Goal: Task Accomplishment & Management: Use online tool/utility

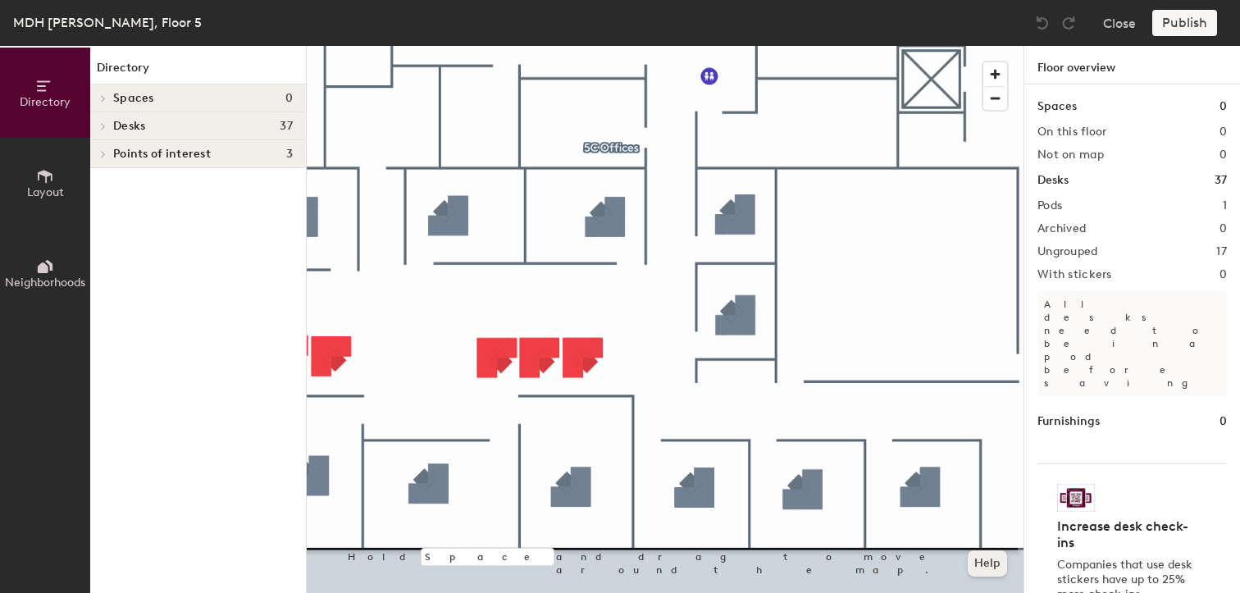
click at [921, 46] on div at bounding box center [665, 46] width 716 height 0
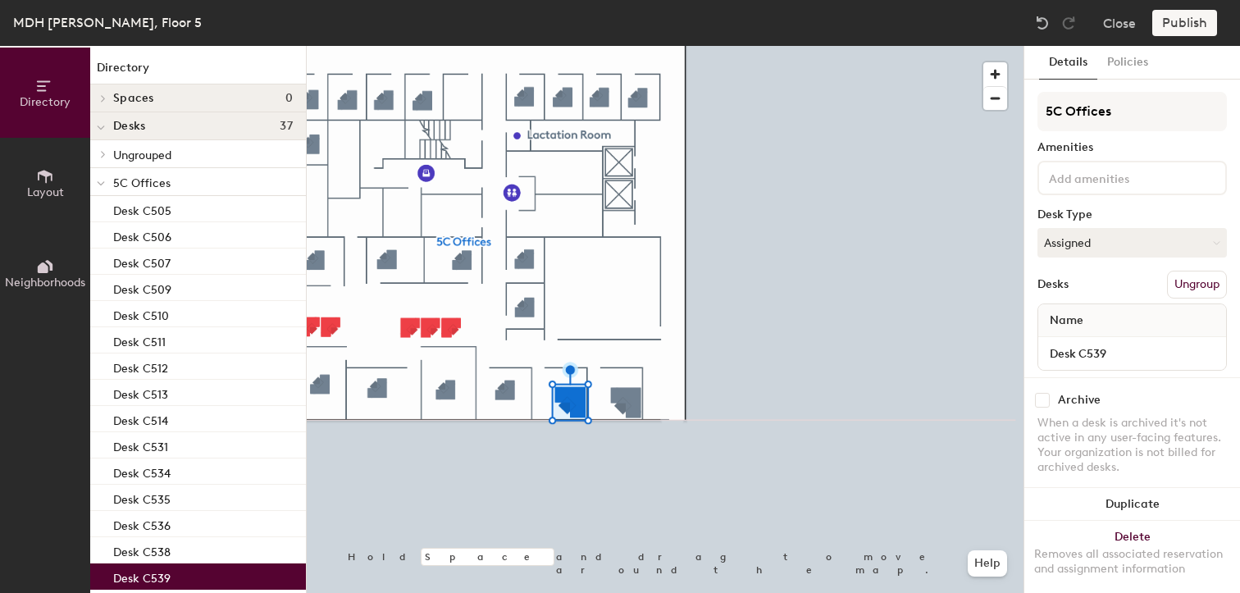
click at [544, 46] on div at bounding box center [665, 46] width 716 height 0
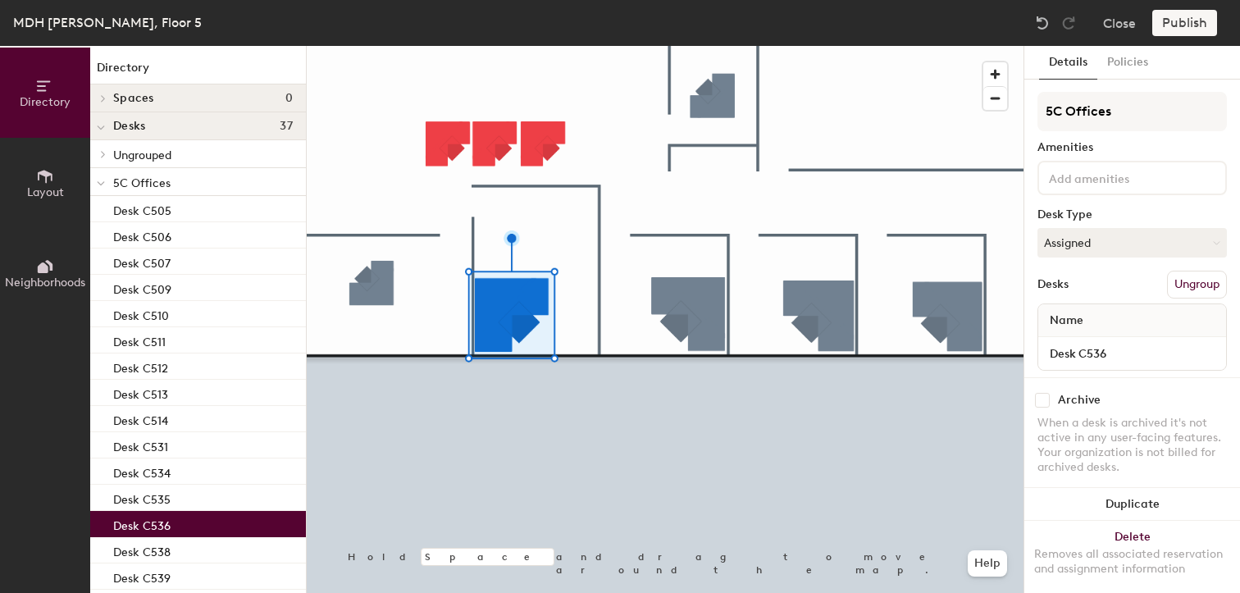
click at [426, 46] on div at bounding box center [665, 46] width 716 height 0
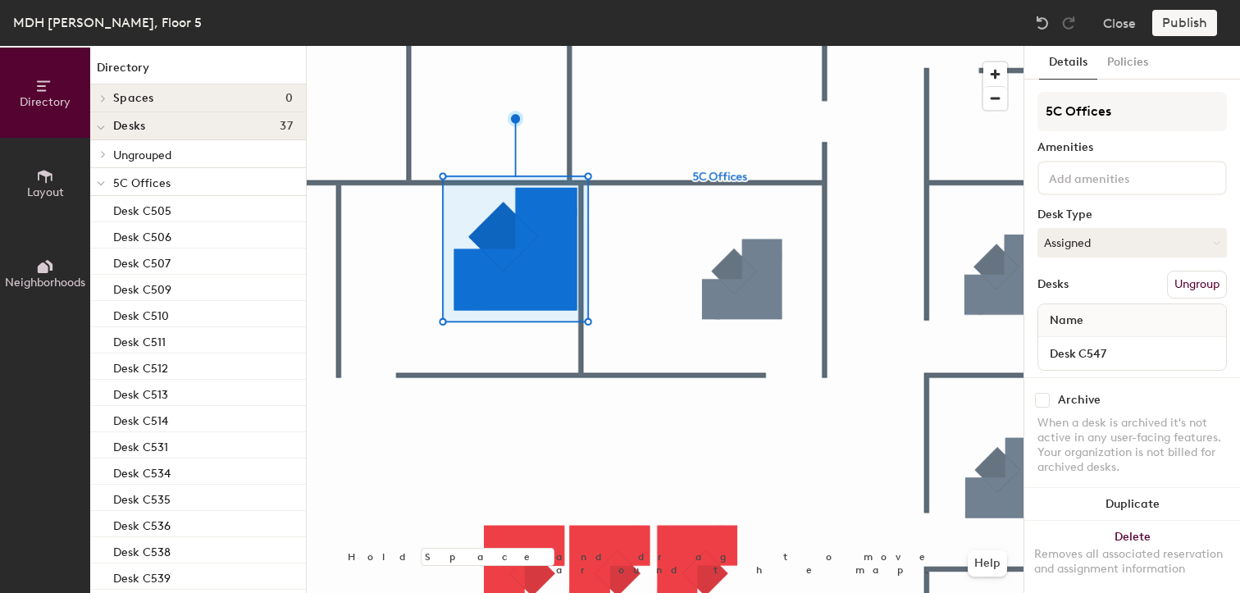
click at [735, 46] on div at bounding box center [665, 46] width 716 height 0
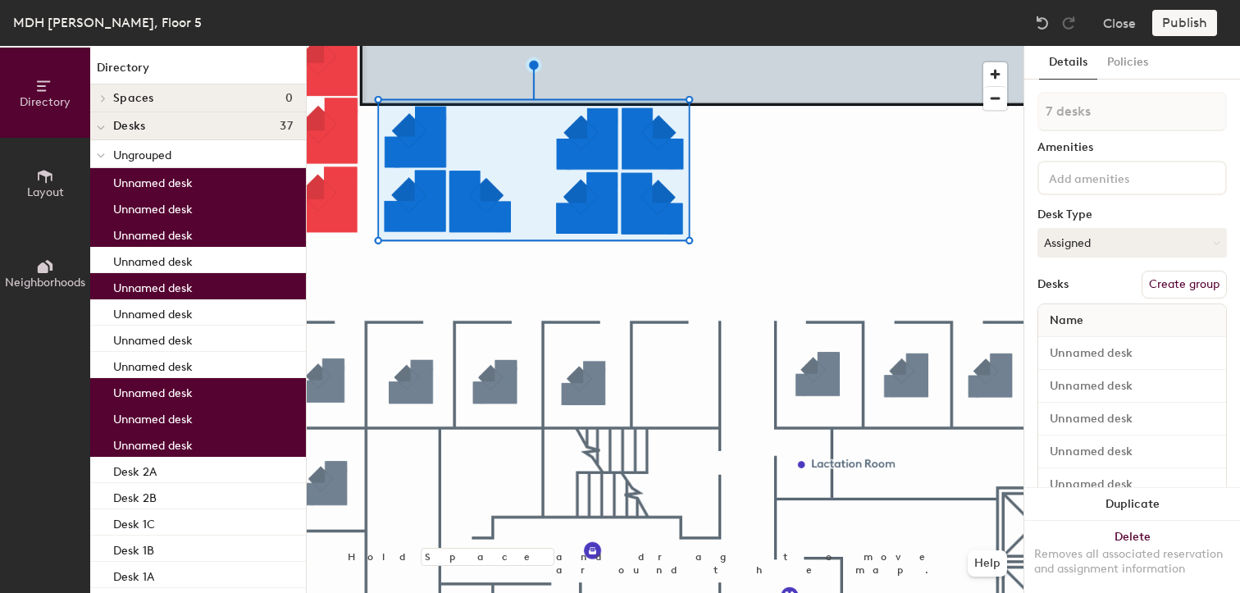
click at [673, 46] on div at bounding box center [665, 46] width 716 height 0
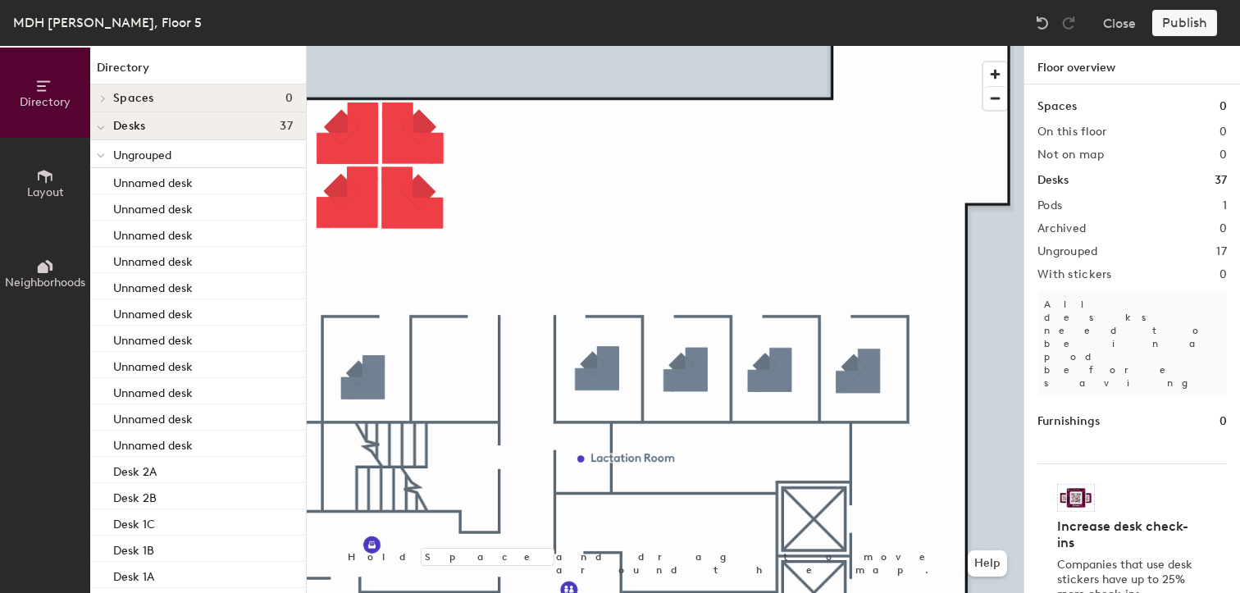
click at [348, 46] on div at bounding box center [665, 46] width 716 height 0
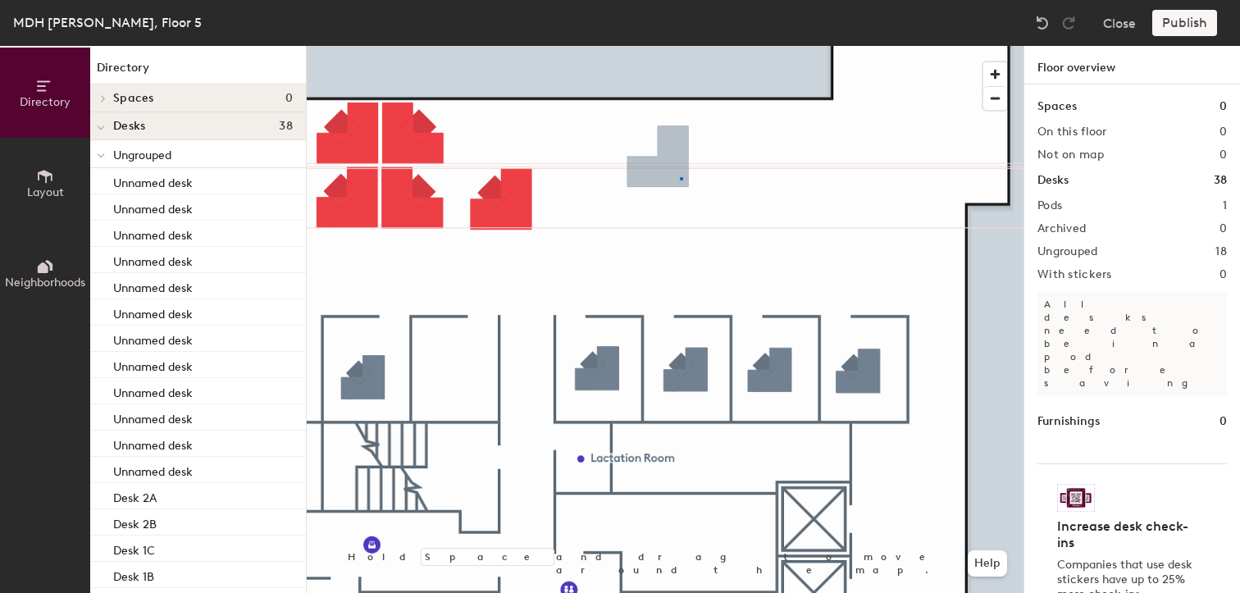
click at [680, 46] on div at bounding box center [665, 46] width 716 height 0
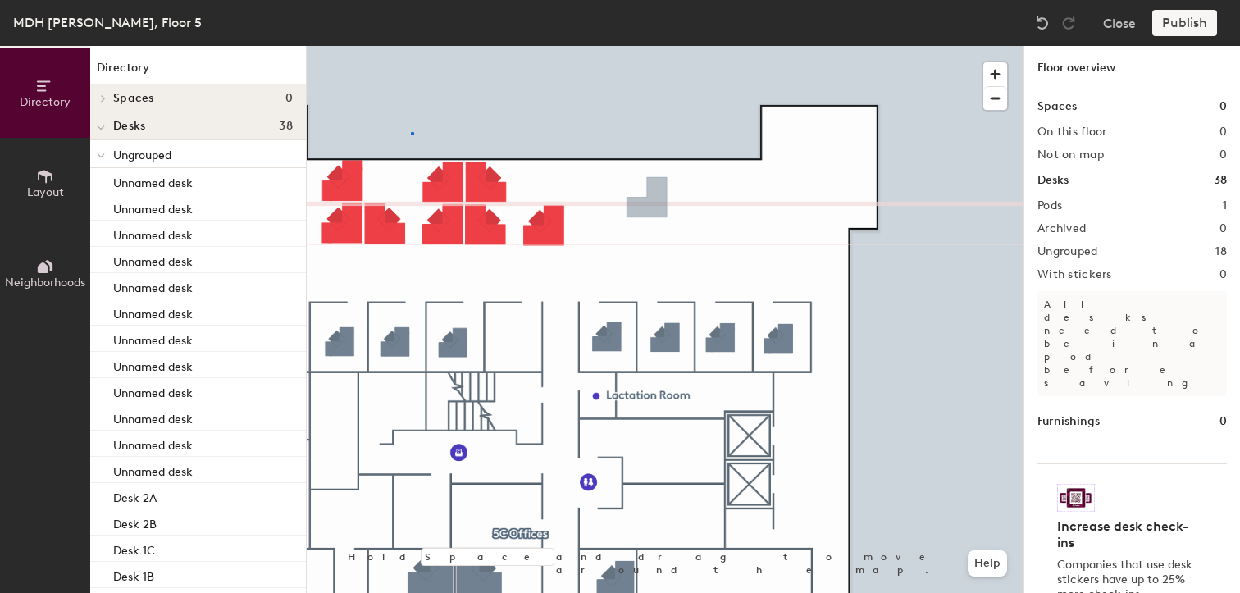
click at [410, 46] on div at bounding box center [665, 46] width 716 height 0
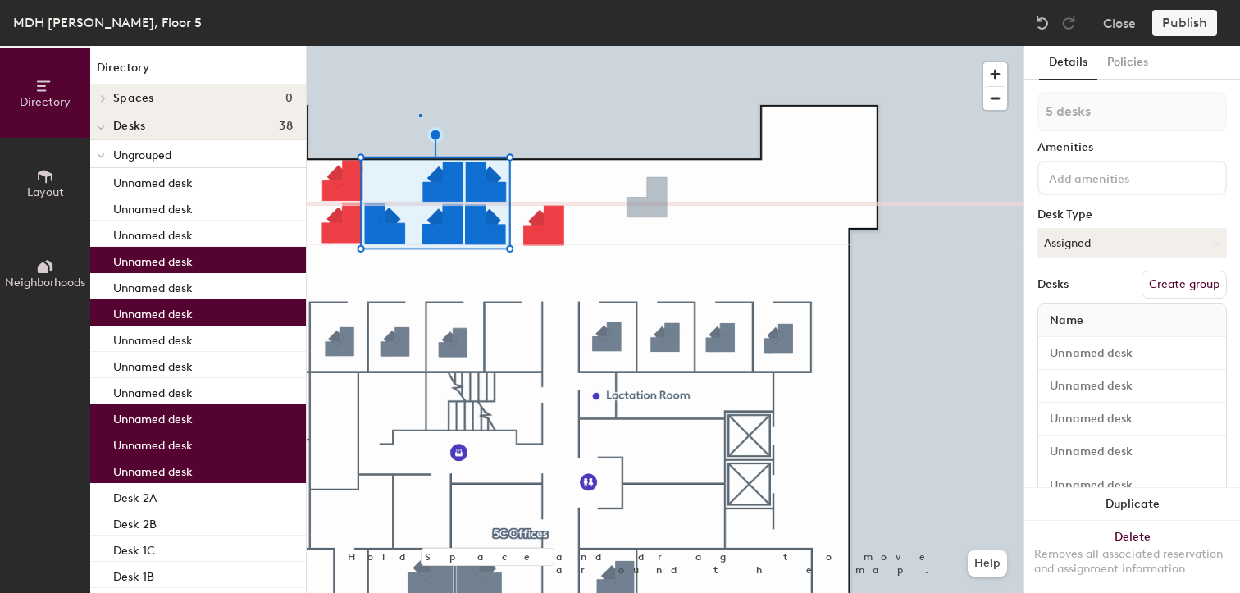
click at [419, 46] on div at bounding box center [665, 46] width 716 height 0
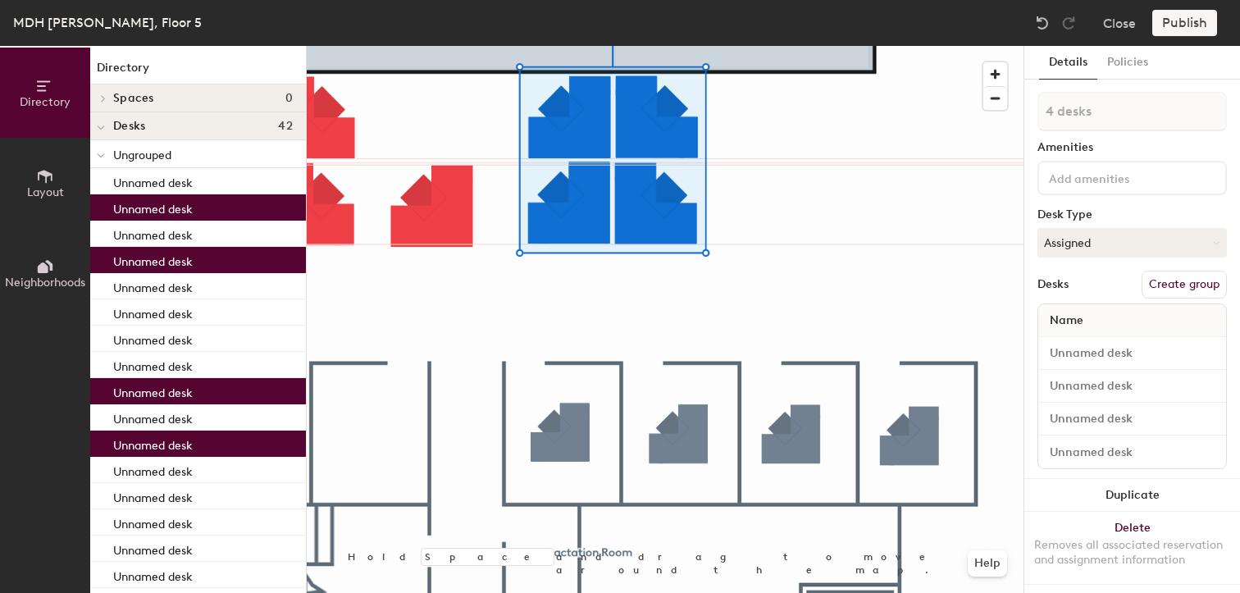
click at [433, 46] on div at bounding box center [665, 46] width 716 height 0
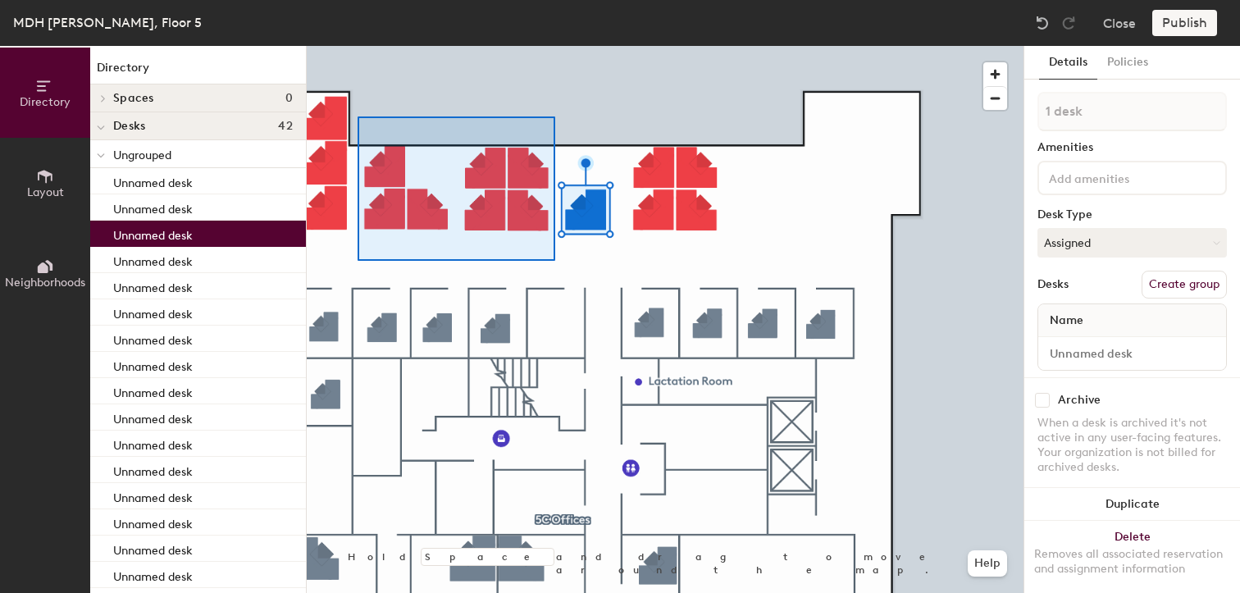
type input "7 desks"
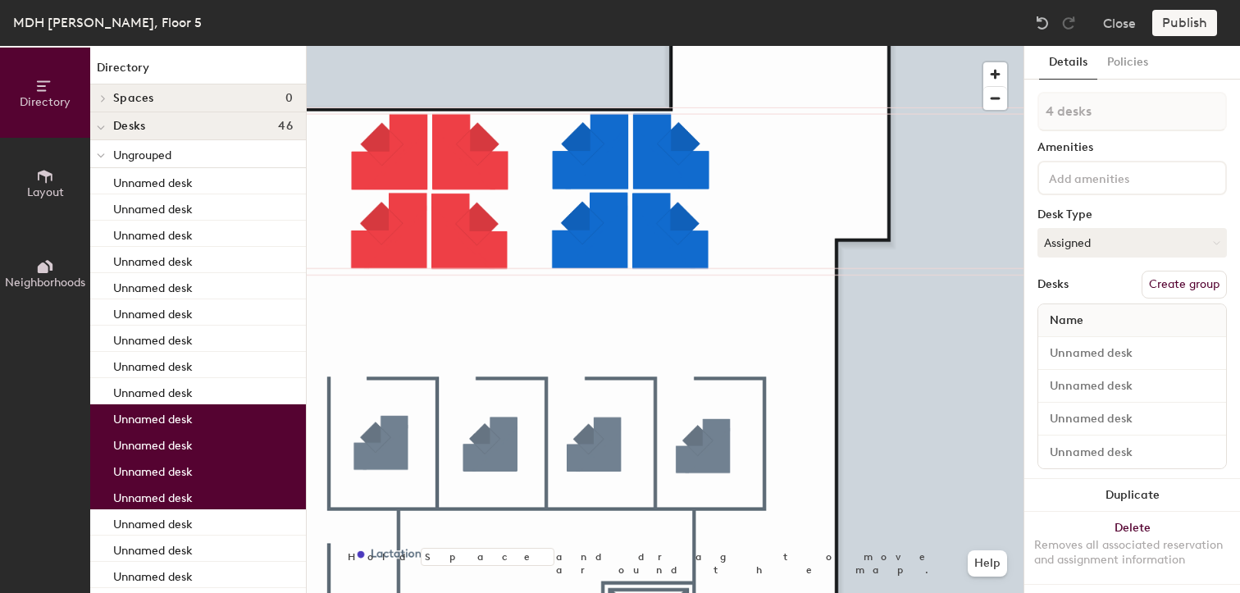
type input "1 desk"
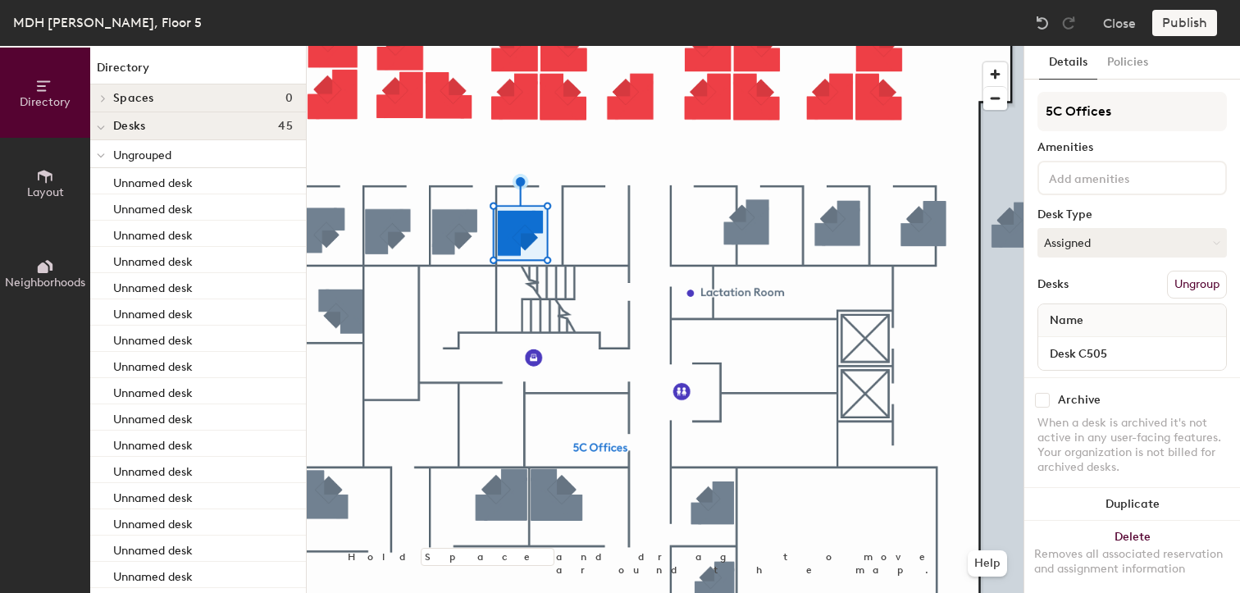
click at [620, 46] on div at bounding box center [665, 46] width 716 height 0
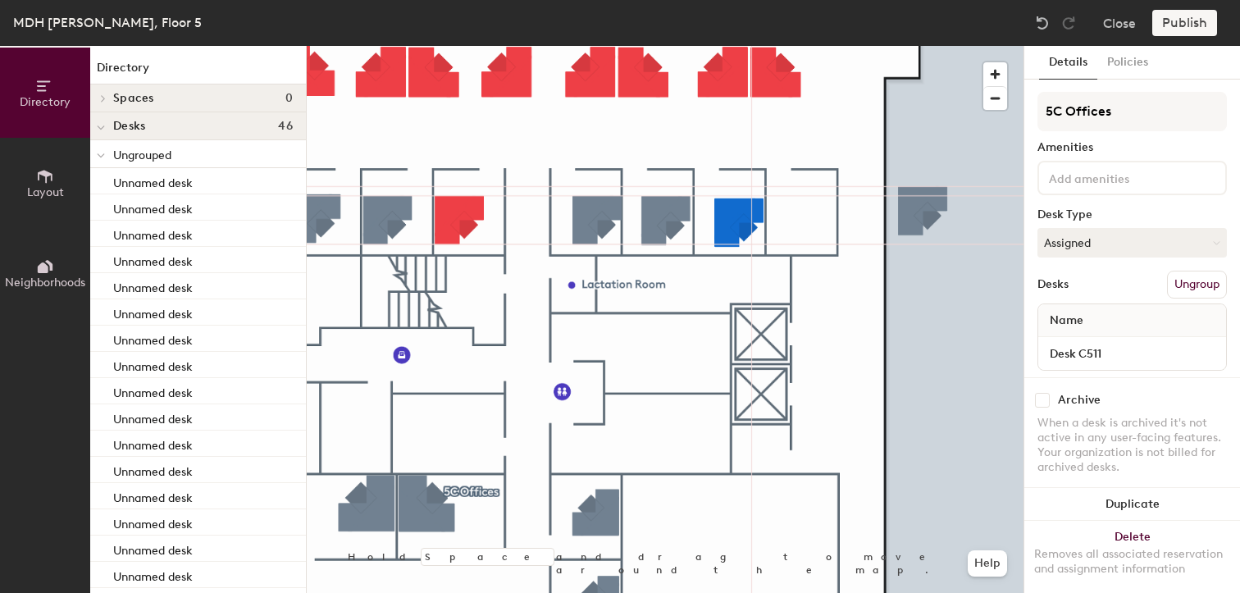
click at [923, 46] on div at bounding box center [665, 46] width 716 height 0
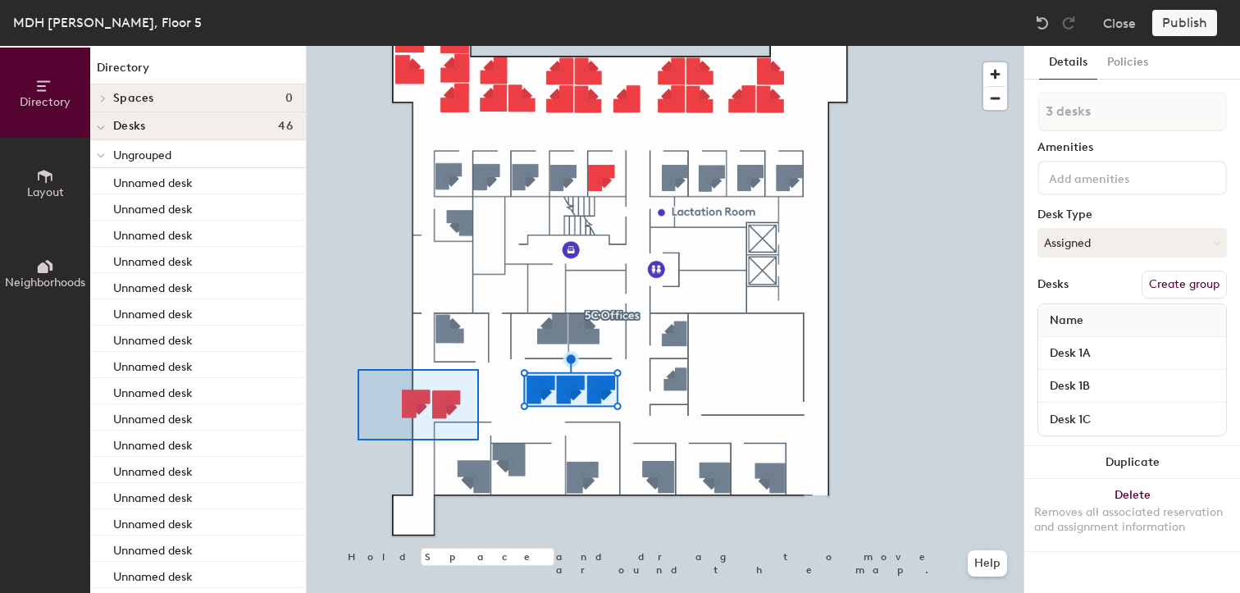
type input "2 desks"
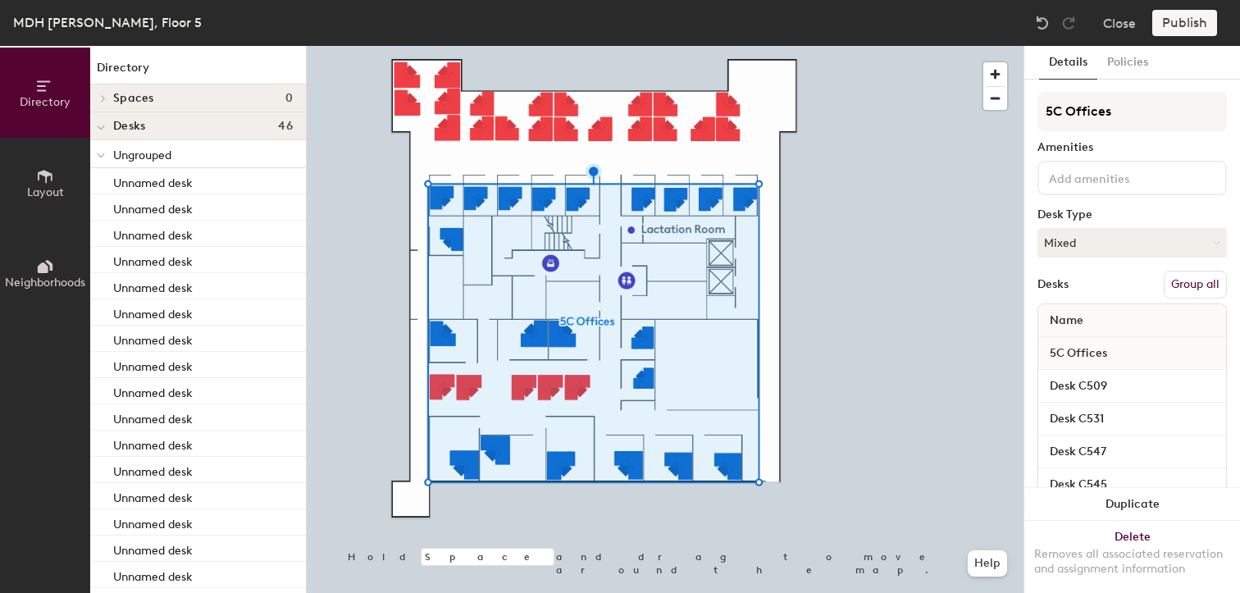
click at [1187, 284] on button "Group all" at bounding box center [1194, 285] width 63 height 28
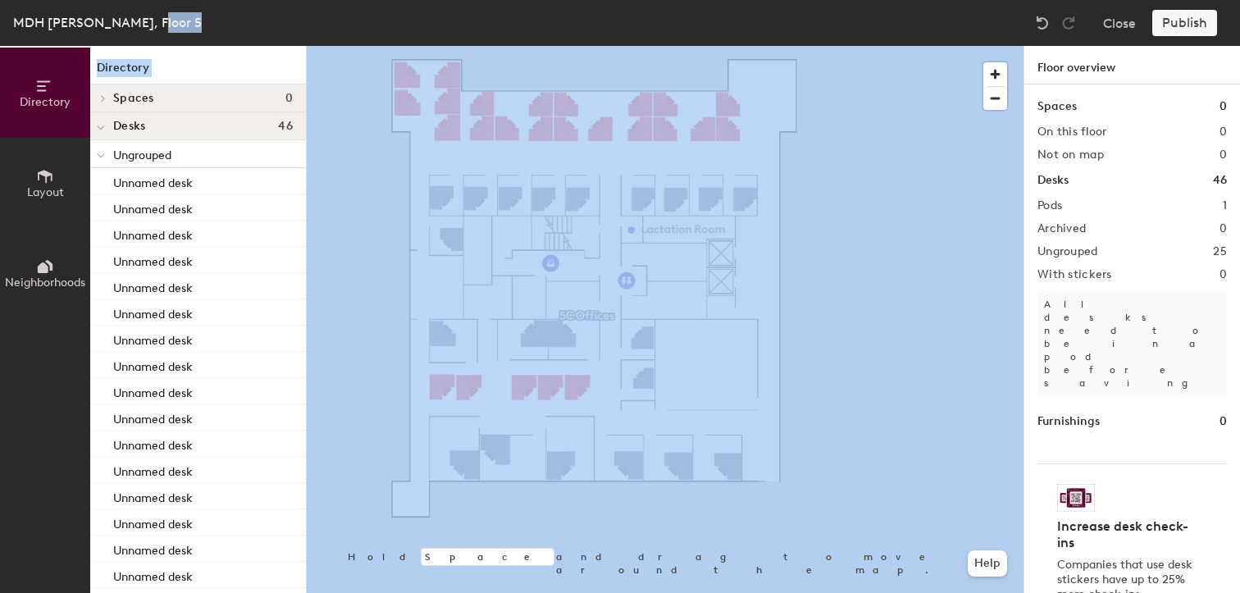
click at [446, 93] on div "MDH Freeman, Floor 5 Close Publish Directory Layout Neighborhoods Directory Spa…" at bounding box center [620, 296] width 1240 height 593
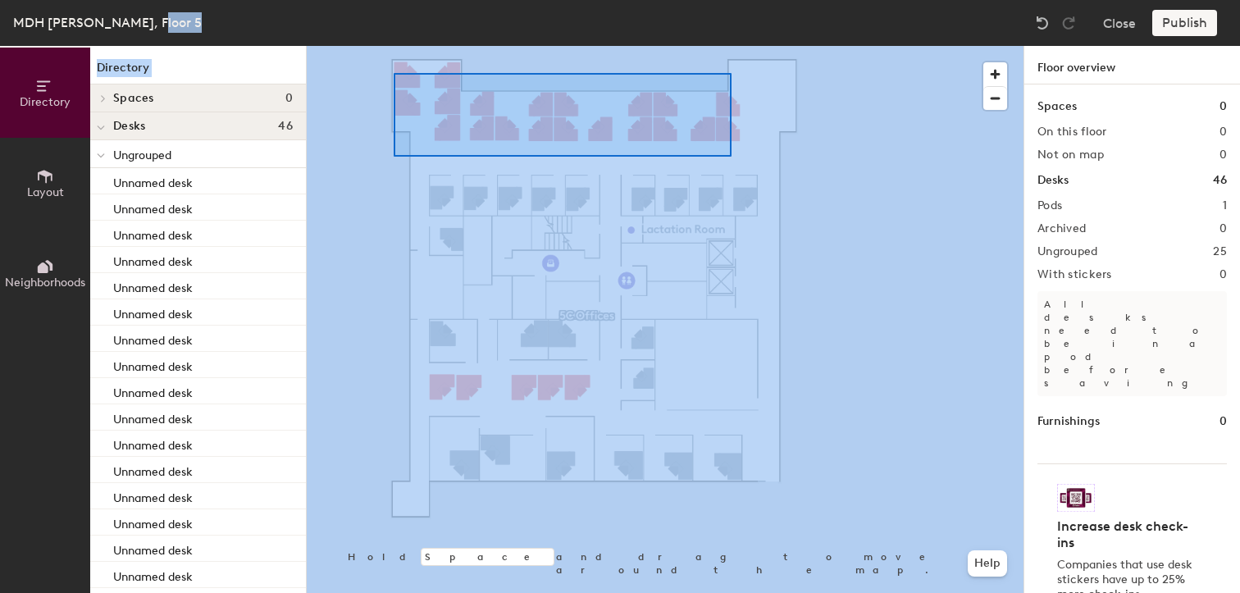
drag, startPoint x: 374, startPoint y: 45, endPoint x: 394, endPoint y: 73, distance: 34.1
click at [393, 46] on div at bounding box center [665, 46] width 716 height 0
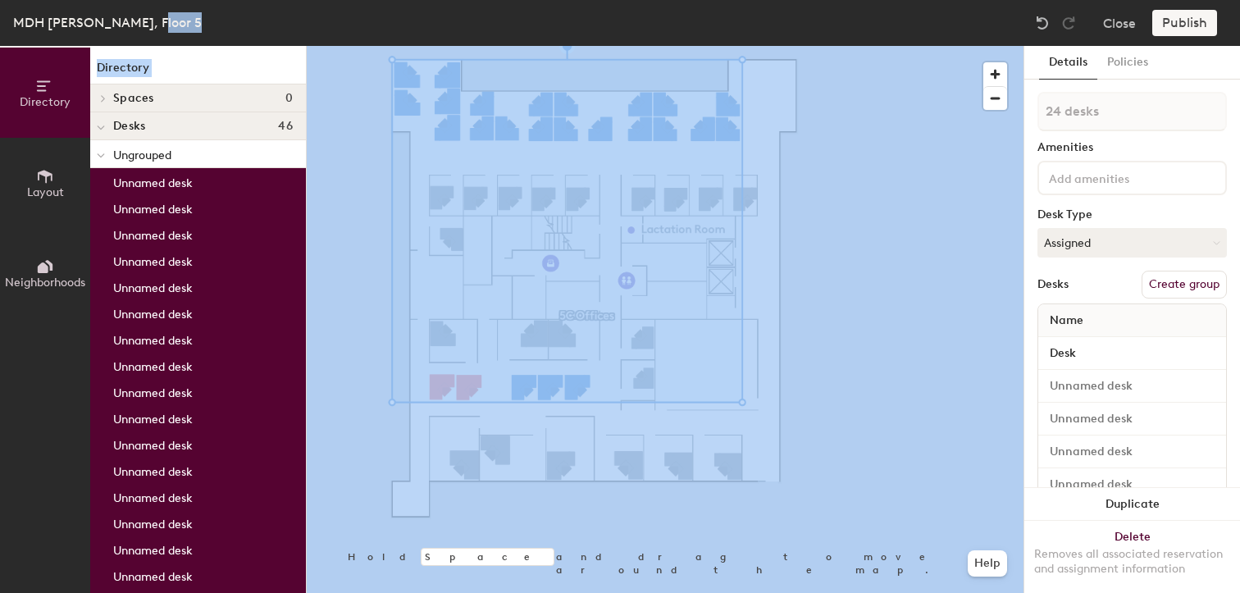
type input "25 desks"
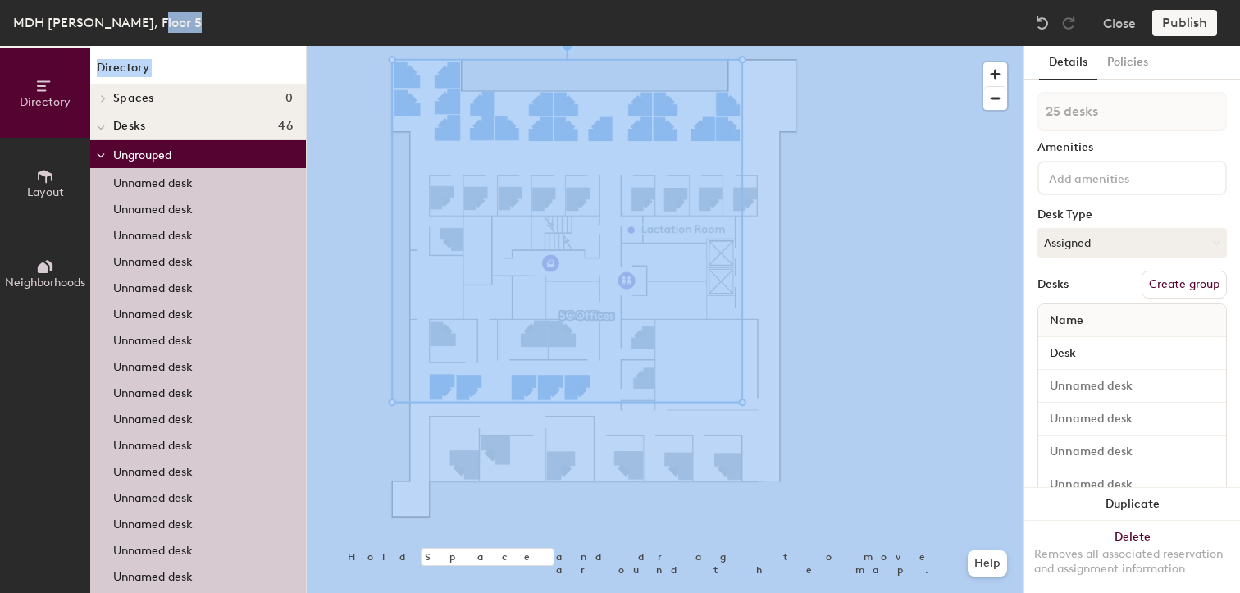
click at [1168, 287] on button "Create group" at bounding box center [1183, 285] width 85 height 28
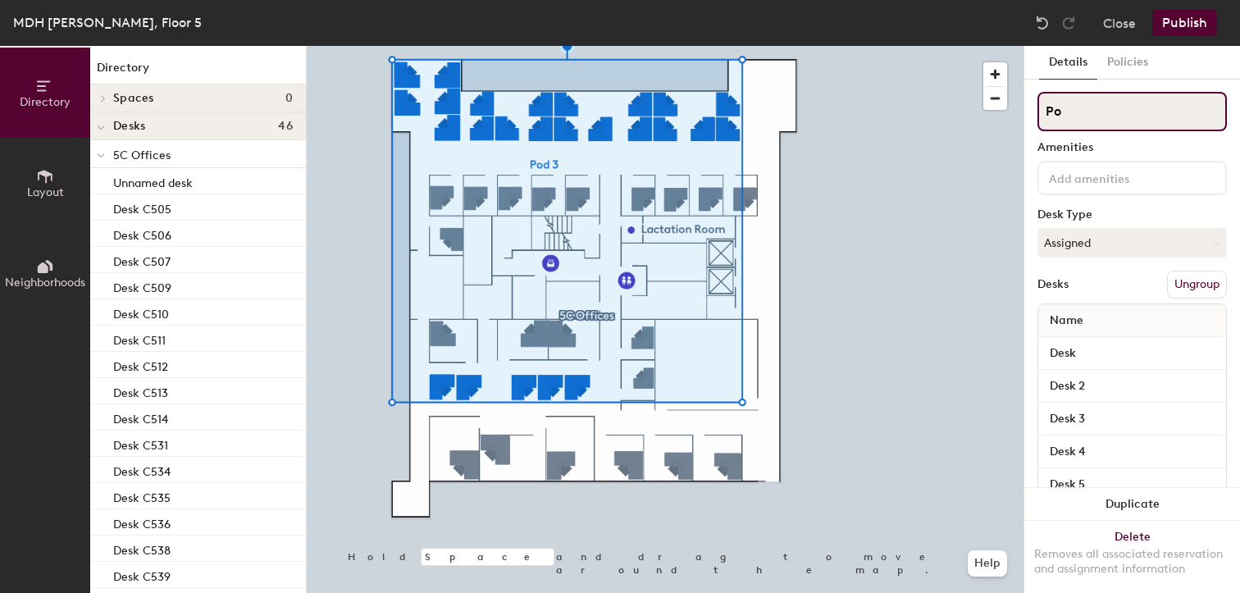
type input "P"
type input "5C Cubicles"
click at [574, 46] on div at bounding box center [665, 46] width 716 height 0
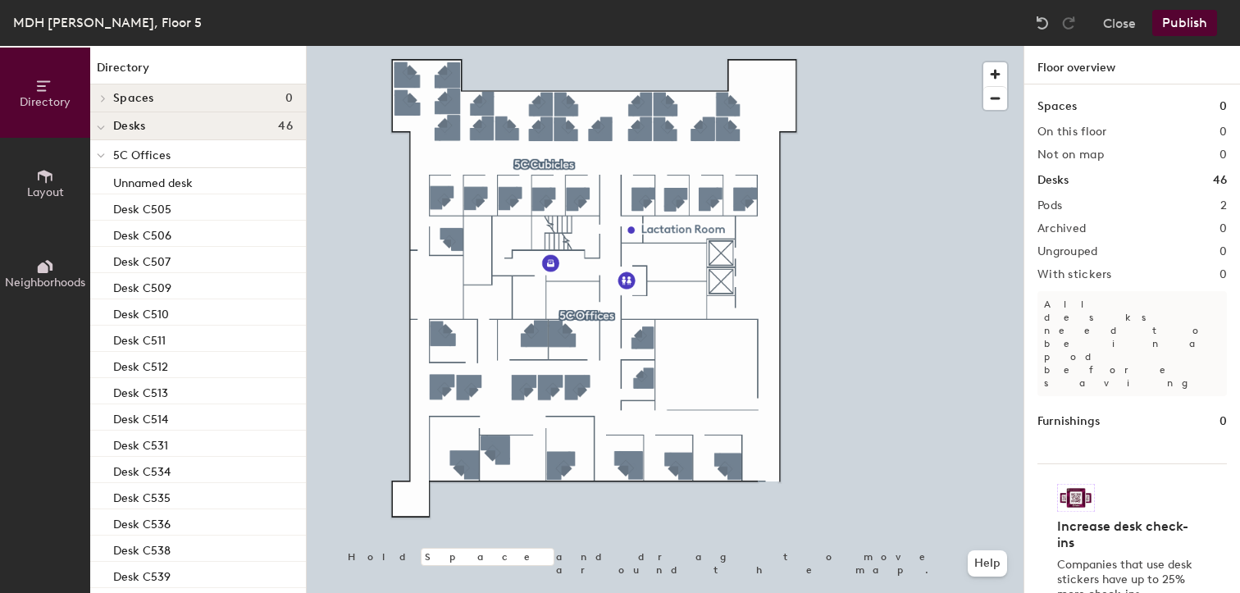
click at [466, 46] on div at bounding box center [665, 46] width 716 height 0
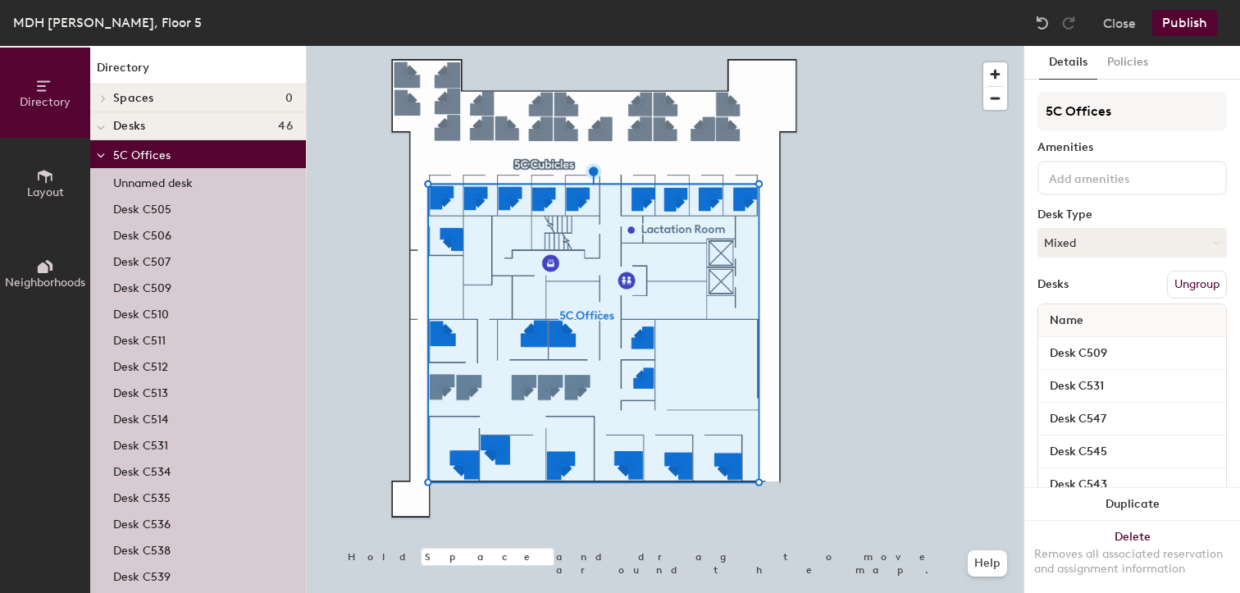
click at [160, 184] on p "Unnamed desk" at bounding box center [153, 180] width 80 height 19
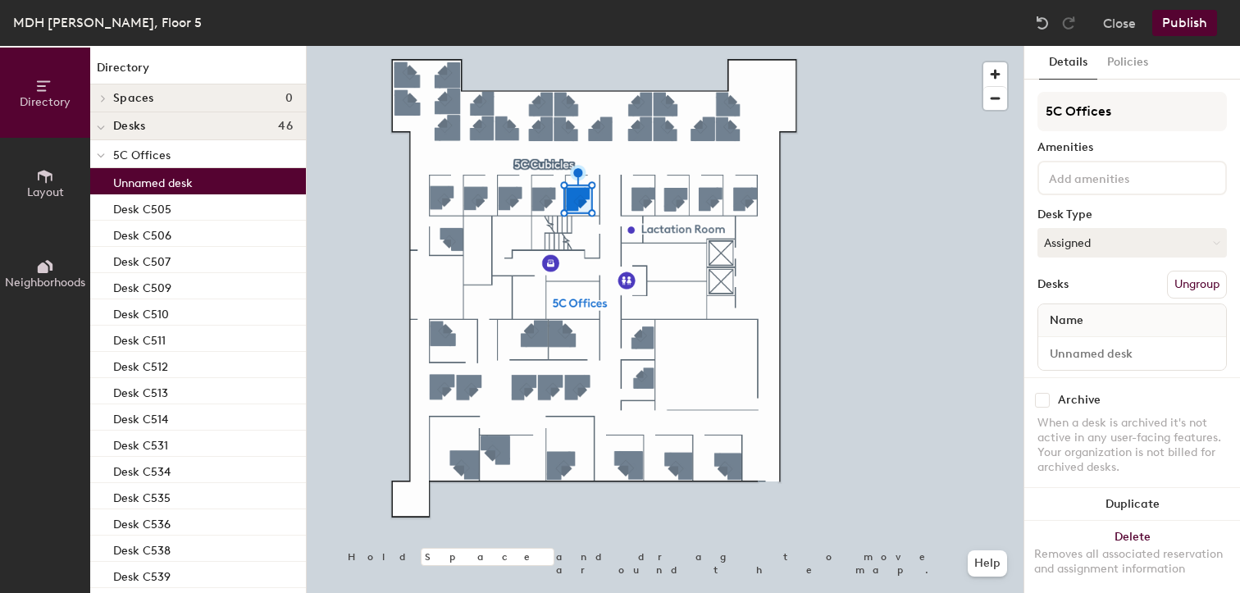
click at [160, 184] on p "Unnamed desk" at bounding box center [153, 180] width 80 height 19
click at [1147, 348] on input at bounding box center [1131, 353] width 181 height 23
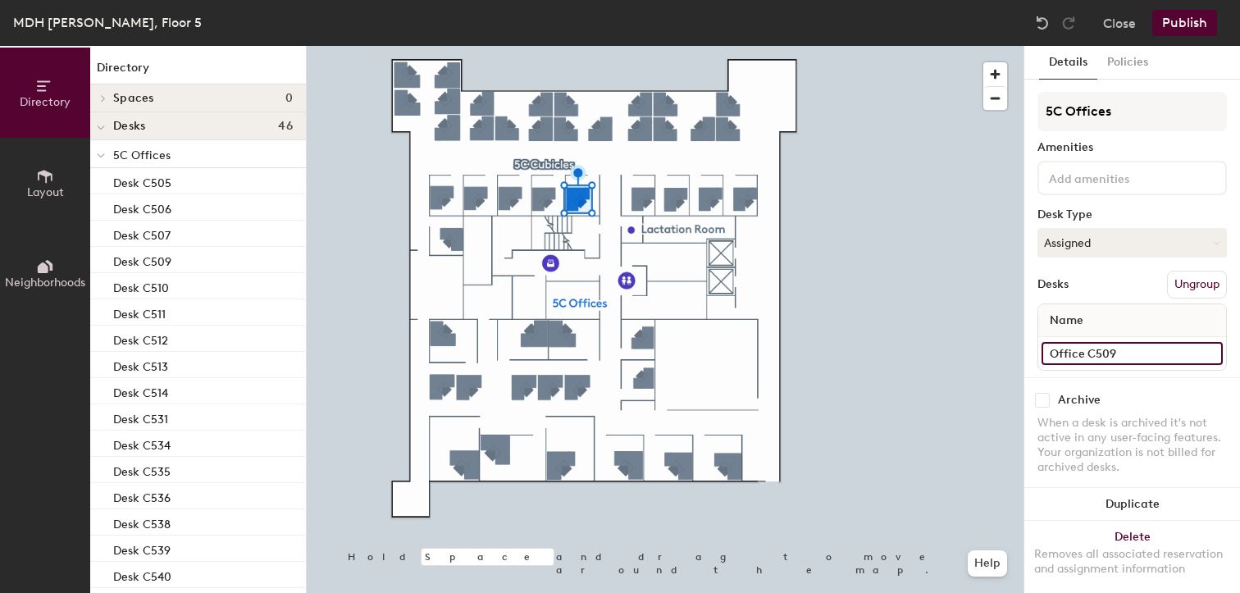
type input "Office C509"
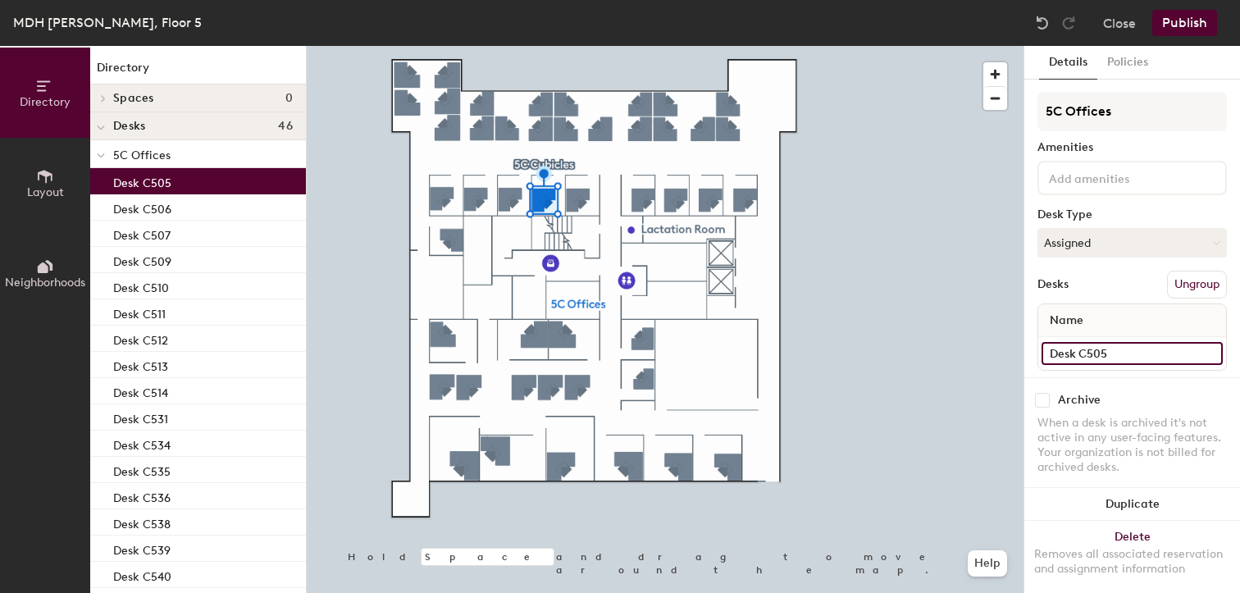
click at [1135, 354] on input "Desk C505" at bounding box center [1131, 353] width 181 height 23
click at [1134, 353] on input "Desk C505" at bounding box center [1131, 353] width 181 height 23
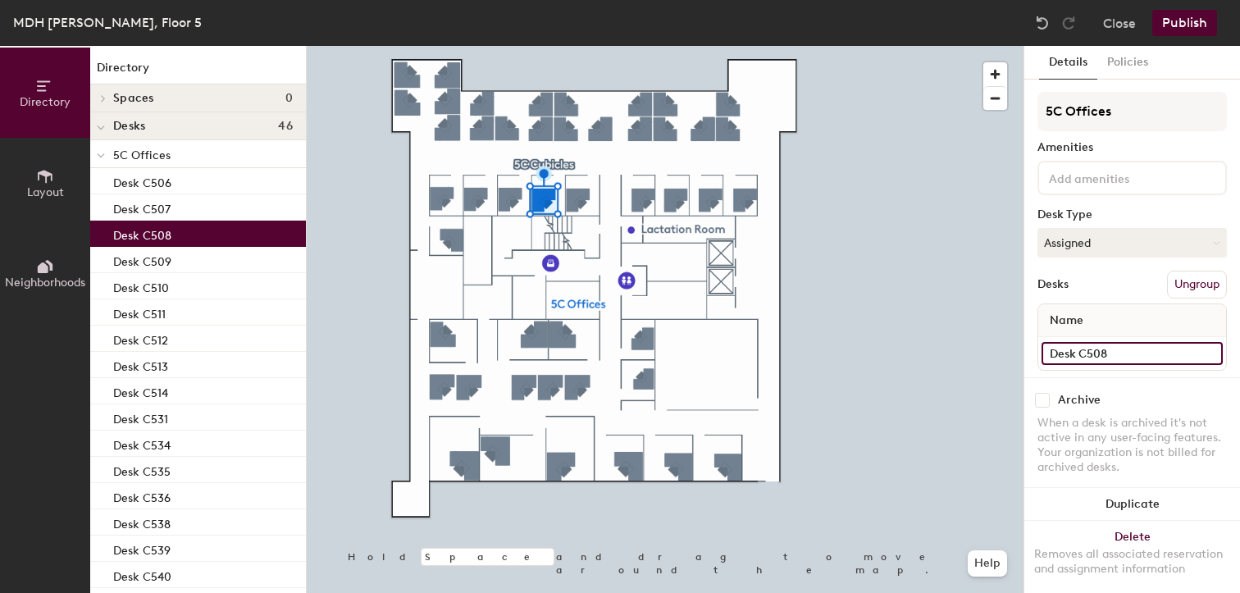
click at [1019, 354] on div "Directory Layout Neighborhoods Directory Spaces 0 Desks 46 5C Offices Desk C506…" at bounding box center [620, 319] width 1240 height 547
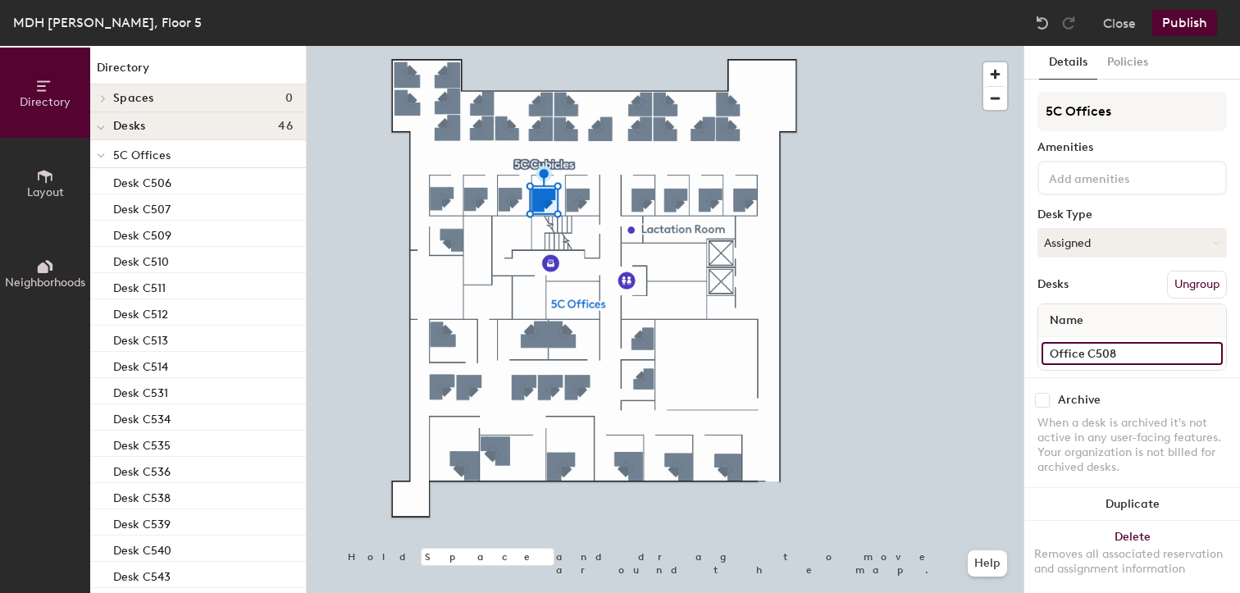
type input "Office C508"
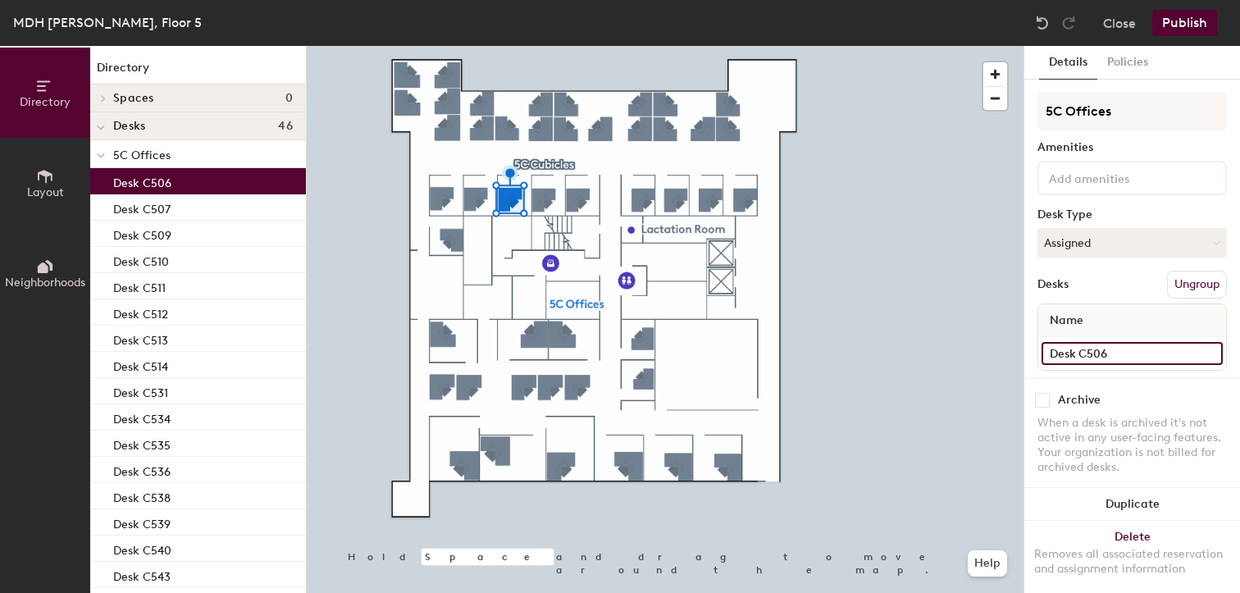
click at [1068, 354] on input "Desk C506" at bounding box center [1131, 353] width 181 height 23
click at [1076, 353] on input "Desk C506" at bounding box center [1131, 353] width 181 height 23
drag, startPoint x: 1076, startPoint y: 353, endPoint x: 1033, endPoint y: 353, distance: 43.5
click at [1033, 353] on div "Details Policies 5C Offices Amenities Desk Type Assigned Desks Ungroup Name Des…" at bounding box center [1132, 319] width 216 height 547
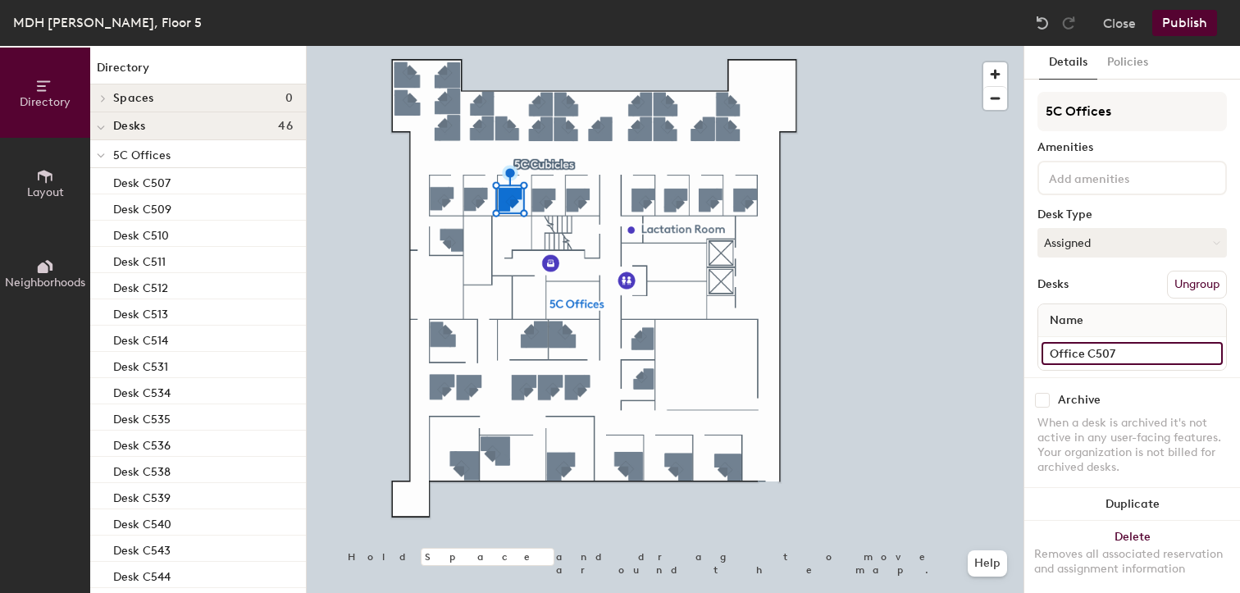
type input "Office C507"
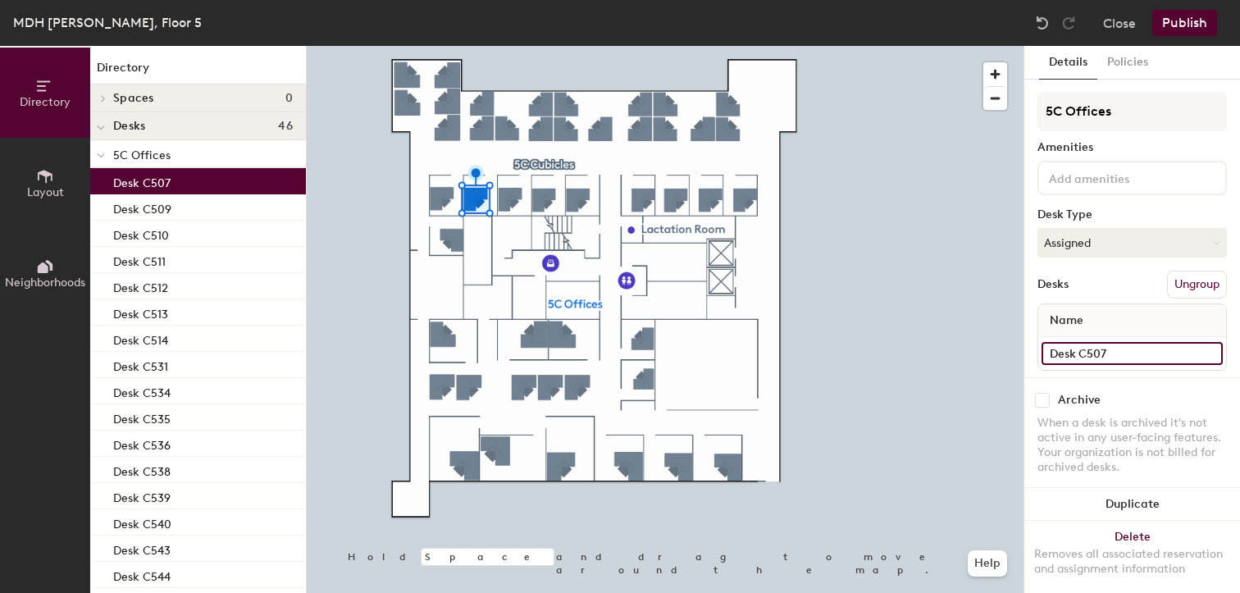
click at [1112, 353] on input "Desk C507" at bounding box center [1131, 353] width 181 height 23
click at [1072, 355] on input "Desk C507" at bounding box center [1131, 353] width 181 height 23
click at [1015, 352] on div "Directory Layout Neighborhoods Directory Spaces 0 Desks 46 5C Offices Desk C507…" at bounding box center [620, 319] width 1240 height 547
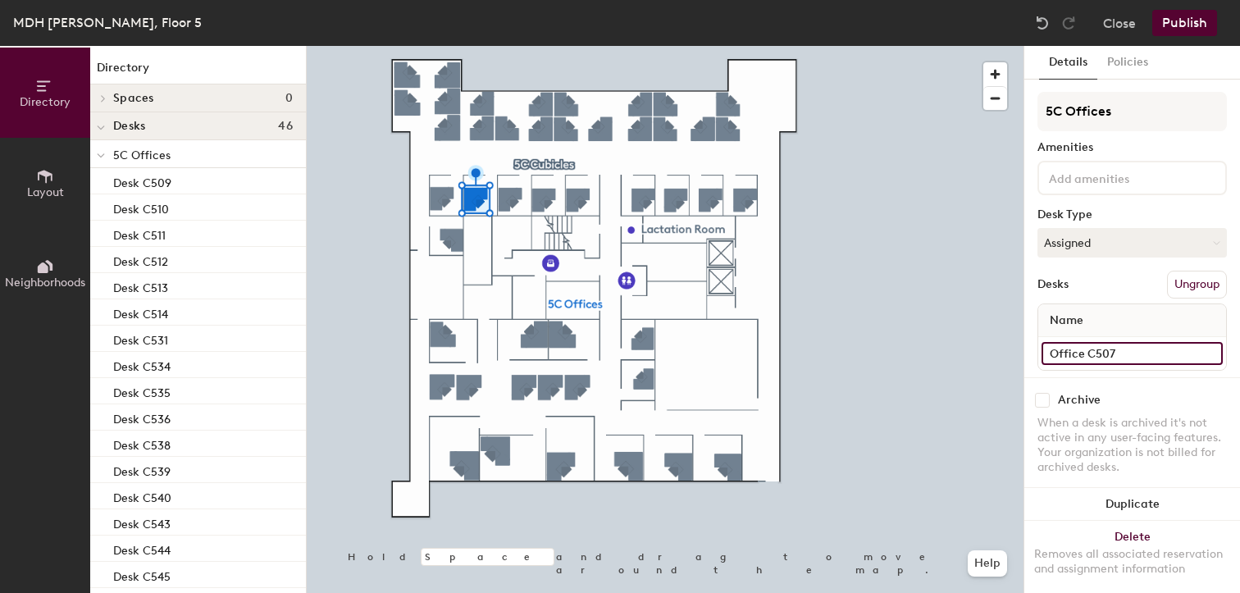
drag, startPoint x: 1085, startPoint y: 350, endPoint x: 1046, endPoint y: 353, distance: 39.5
click at [1046, 353] on input "Office C507" at bounding box center [1131, 353] width 181 height 23
click at [1072, 353] on input "Office C507" at bounding box center [1131, 353] width 181 height 23
drag, startPoint x: 1082, startPoint y: 353, endPoint x: 1039, endPoint y: 352, distance: 43.5
click at [1039, 352] on div "Office C507" at bounding box center [1132, 353] width 188 height 33
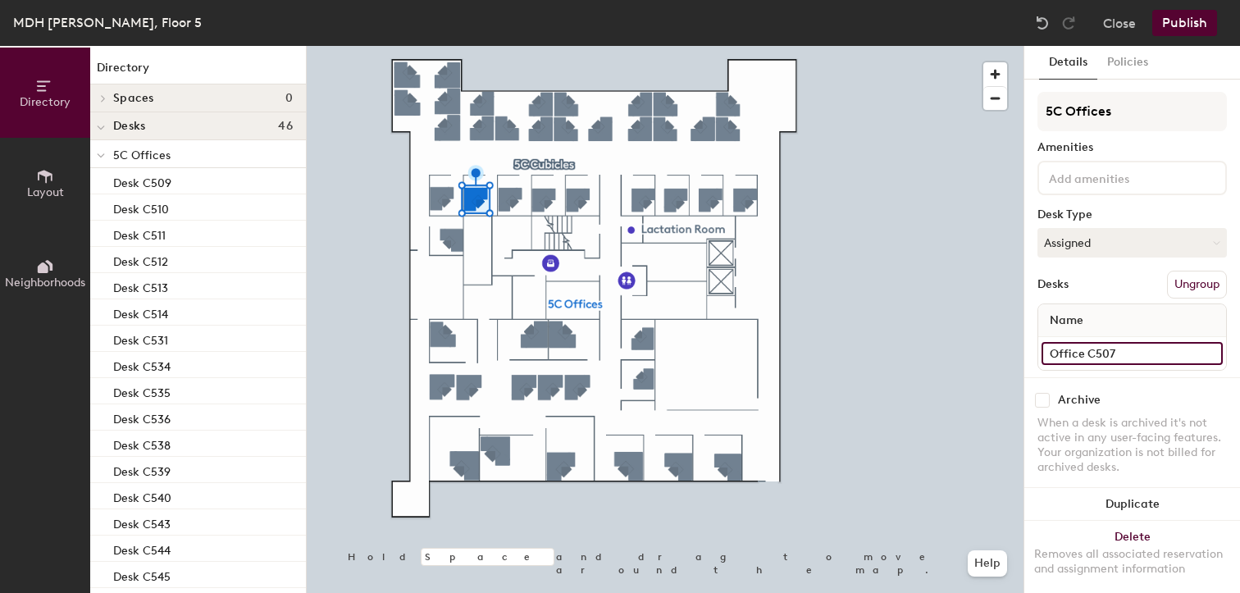
click at [1129, 355] on input "Office C507" at bounding box center [1131, 353] width 181 height 23
click at [1128, 355] on input "Office C507" at bounding box center [1131, 353] width 181 height 23
click at [1115, 352] on input "Office C507" at bounding box center [1131, 353] width 181 height 23
type input "Office C506"
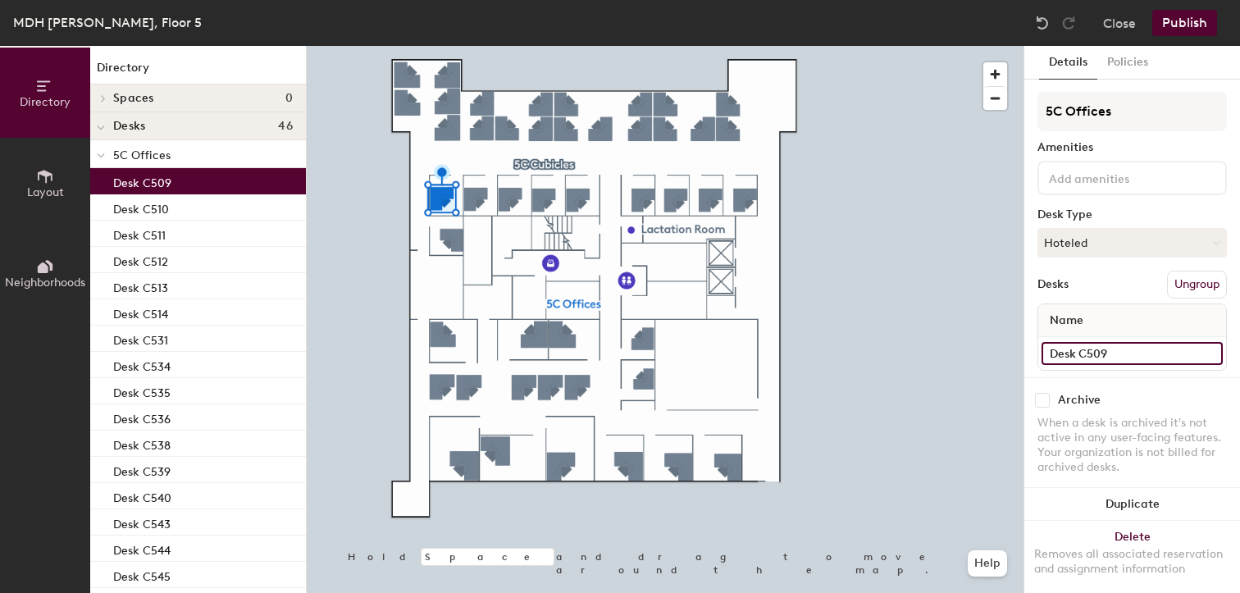
click at [1066, 352] on input "Desk C509" at bounding box center [1131, 353] width 181 height 23
click at [1074, 350] on input "Desk C509" at bounding box center [1131, 353] width 181 height 23
drag, startPoint x: 1074, startPoint y: 350, endPoint x: 1026, endPoint y: 353, distance: 48.4
click at [1026, 353] on div "Details Policies 5C Offices Amenities Desk Type Hoteled Desks Ungroup Name Desk…" at bounding box center [1132, 319] width 216 height 547
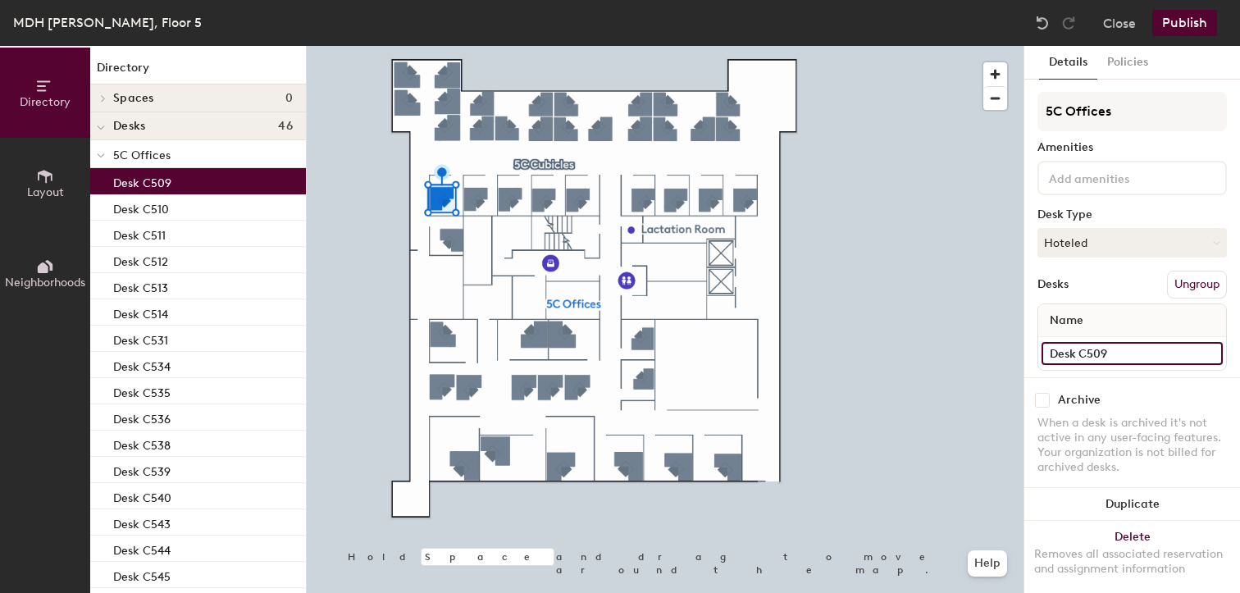
paste input "Office"
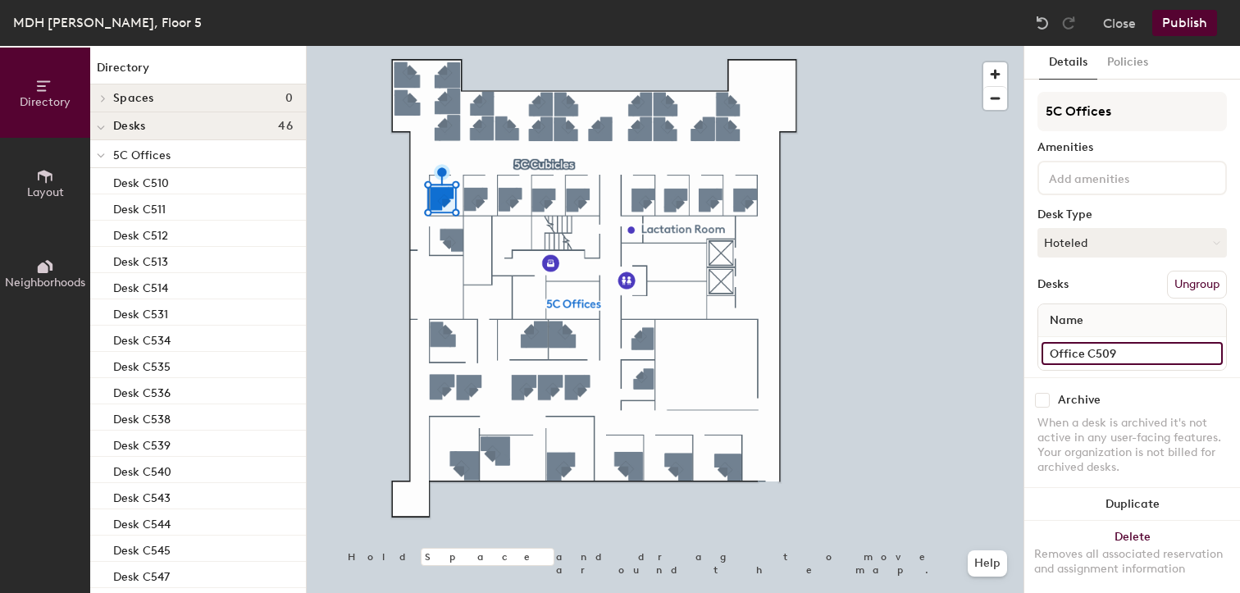
click at [1123, 347] on input "Office C509" at bounding box center [1131, 353] width 181 height 23
type input "Office C505"
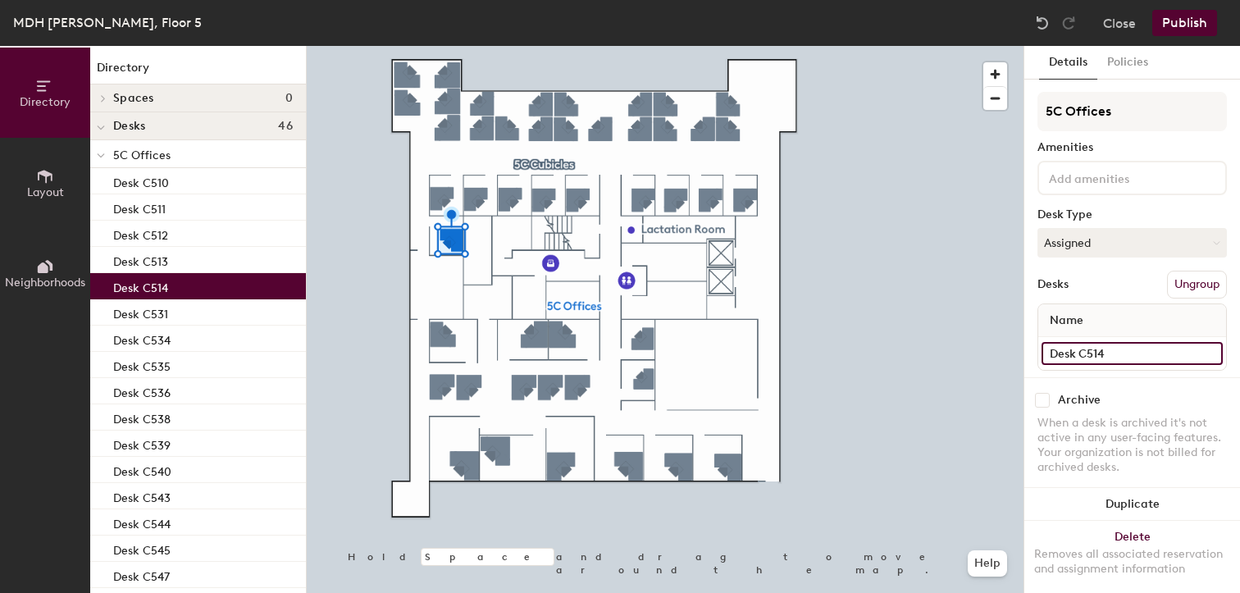
click at [1128, 353] on input "Desk C514" at bounding box center [1131, 353] width 181 height 23
click at [1072, 353] on input "Desk C514" at bounding box center [1131, 353] width 181 height 23
click at [1075, 353] on input "Desk C514" at bounding box center [1131, 353] width 181 height 23
drag, startPoint x: 1074, startPoint y: 352, endPoint x: 1024, endPoint y: 352, distance: 50.0
click at [1024, 352] on div "Details Policies 5C Offices Amenities Desk Type Assigned Desks Ungroup Name Des…" at bounding box center [1132, 319] width 216 height 547
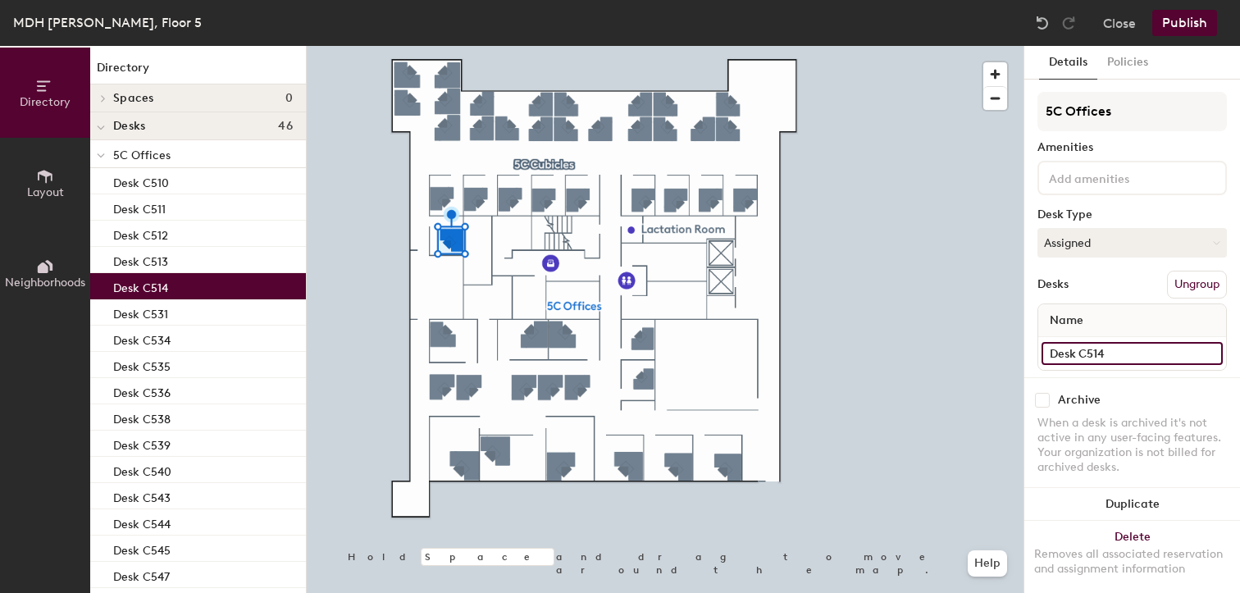
paste input "Office"
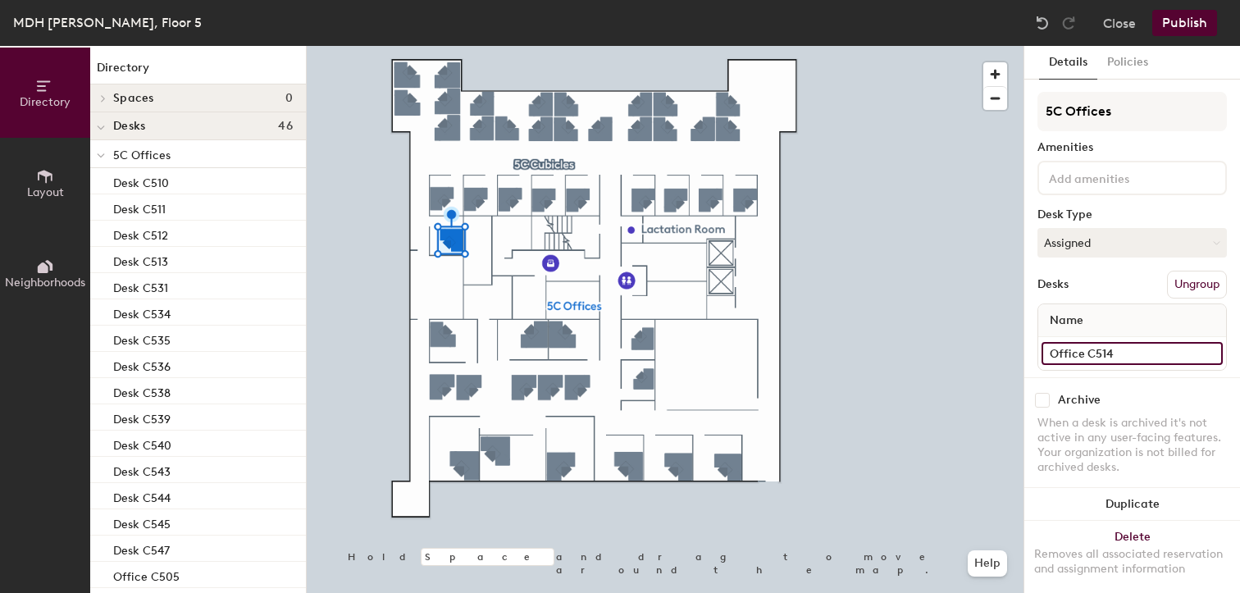
click at [1138, 351] on input "Office C514" at bounding box center [1131, 353] width 181 height 23
type input "Office C514"
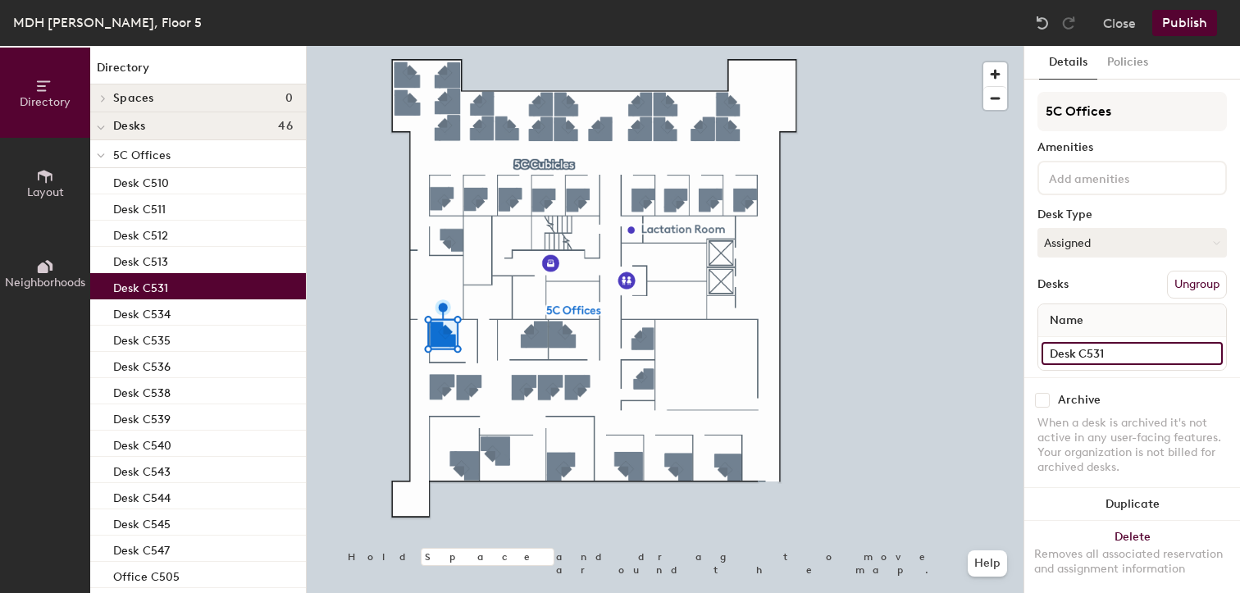
click at [1067, 347] on input "Desk C531" at bounding box center [1131, 353] width 181 height 23
click at [1075, 347] on input "Desk C531" at bounding box center [1131, 353] width 181 height 23
click at [987, 353] on div "Directory Layout Neighborhoods Directory Spaces 0 Desks 46 5C Offices Desk C510…" at bounding box center [620, 319] width 1240 height 547
paste input "Office"
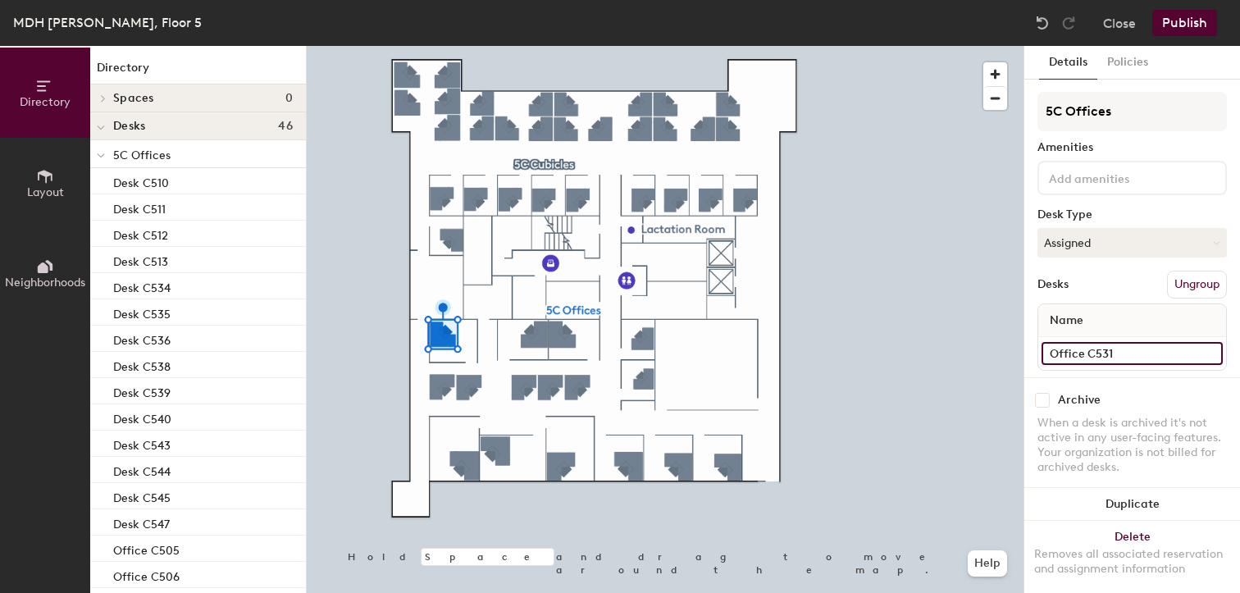
type input "Office C531"
drag, startPoint x: 1074, startPoint y: 354, endPoint x: 1025, endPoint y: 353, distance: 49.2
click at [541, 46] on div at bounding box center [665, 46] width 716 height 0
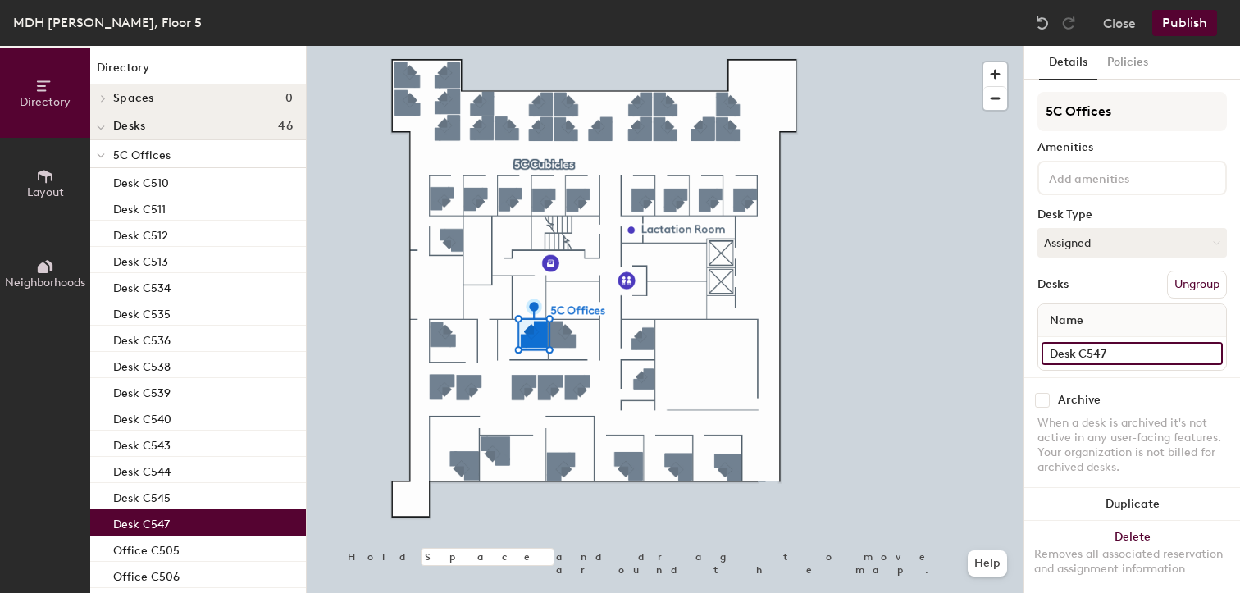
click at [1063, 355] on input "Desk C547" at bounding box center [1131, 353] width 181 height 23
click at [1070, 356] on input "Desk C547" at bounding box center [1131, 353] width 181 height 23
click at [971, 353] on div "Directory Layout Neighborhoods Directory Spaces 0 Desks 46 5C Offices Desk C510…" at bounding box center [620, 319] width 1240 height 547
paste input "Office"
type input "Office C547"
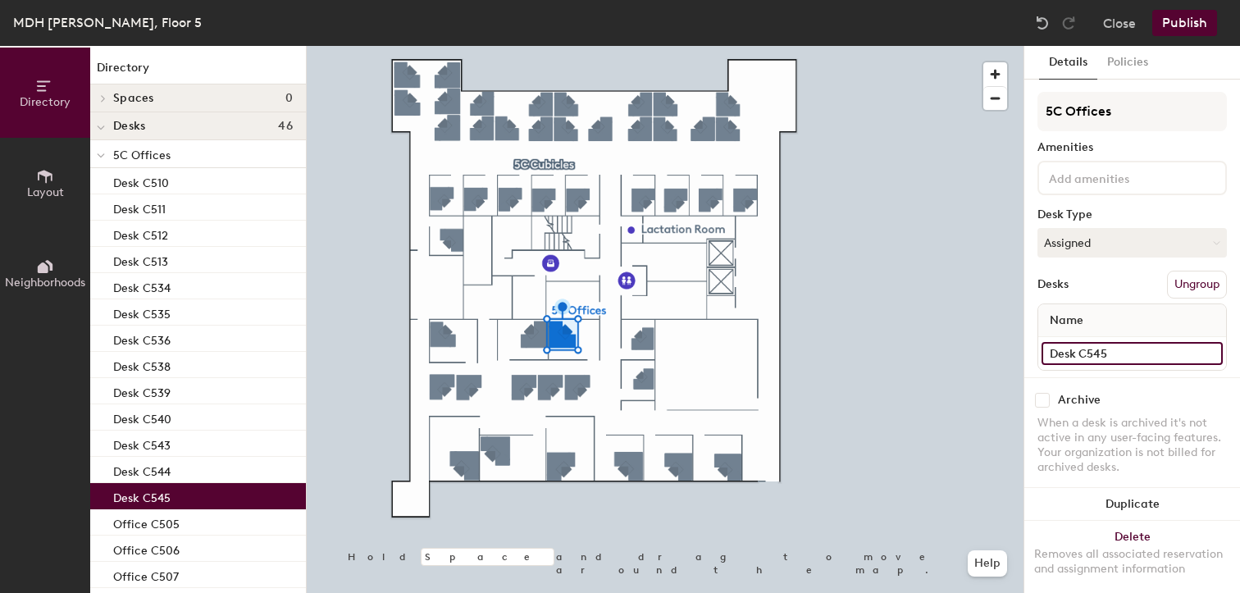
click at [1071, 356] on input "Desk C545" at bounding box center [1131, 353] width 181 height 23
click at [1076, 351] on input "Desk C545" at bounding box center [1131, 353] width 181 height 23
click at [1010, 357] on div "Directory Layout Neighborhoods Directory Spaces 0 Desks 46 5C Offices Desk C510…" at bounding box center [620, 319] width 1240 height 547
paste input "Office"
click at [1130, 352] on input "Office C545" at bounding box center [1131, 353] width 181 height 23
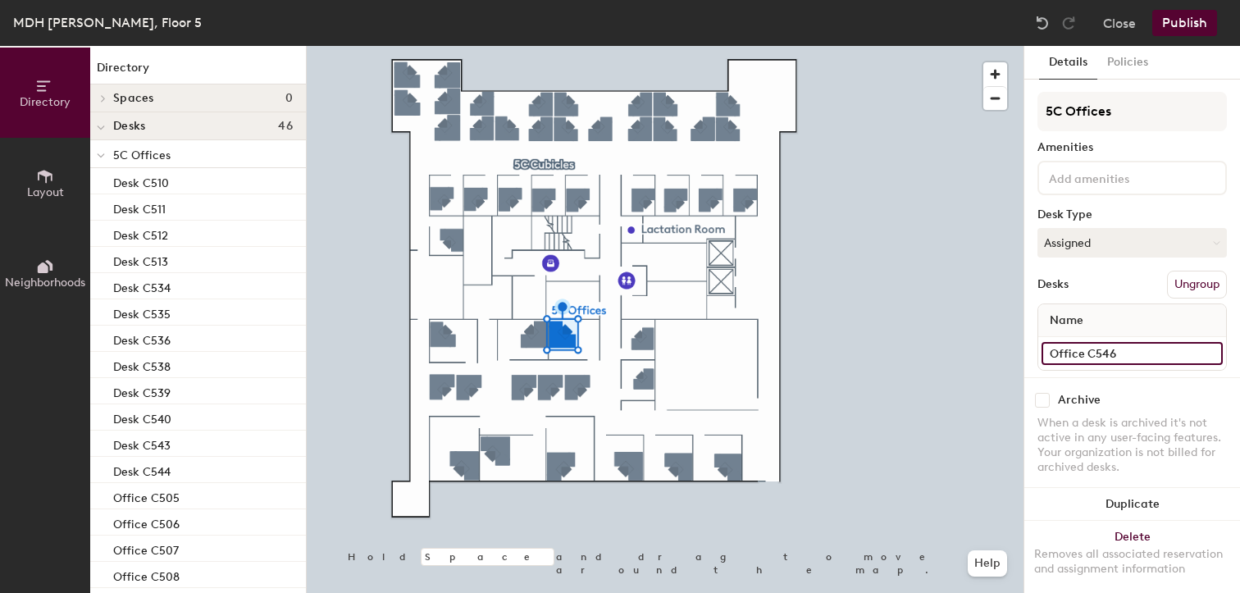
type input "Office C546"
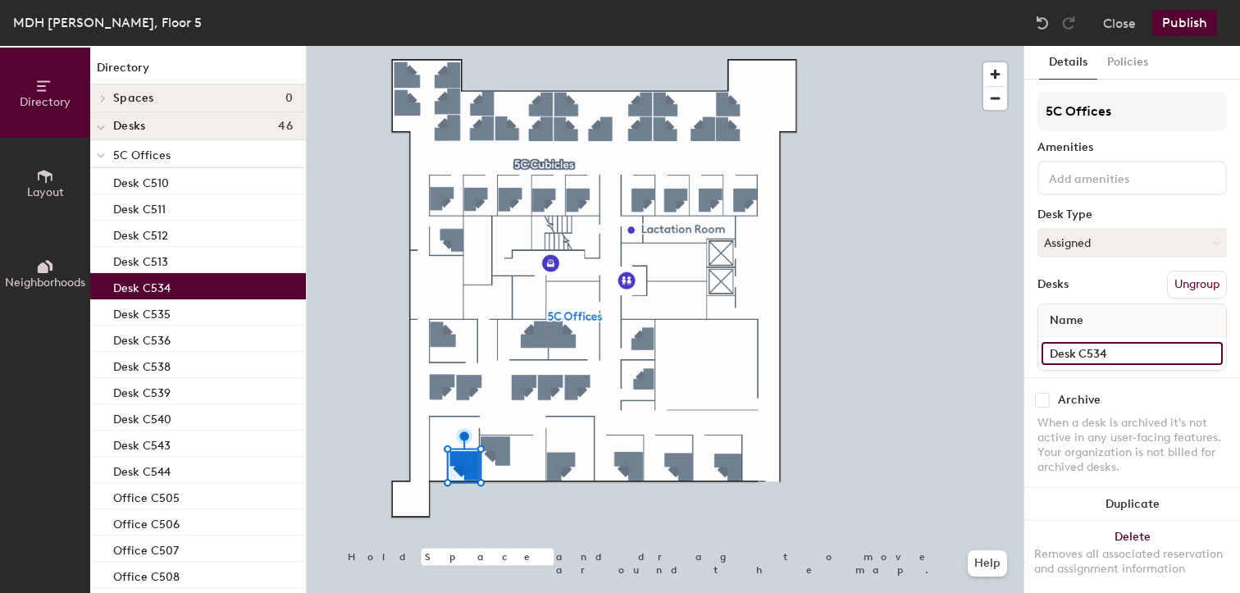
click at [1067, 353] on input "Desk C534" at bounding box center [1131, 353] width 181 height 23
click at [1076, 353] on input "Desk C534" at bounding box center [1131, 353] width 181 height 23
drag, startPoint x: 1076, startPoint y: 353, endPoint x: 1023, endPoint y: 356, distance: 52.5
click at [1023, 356] on div "Details Policies 5C Offices Amenities Desk Type Assigned Desks Ungroup Name Des…" at bounding box center [1131, 319] width 216 height 547
paste input "Office"
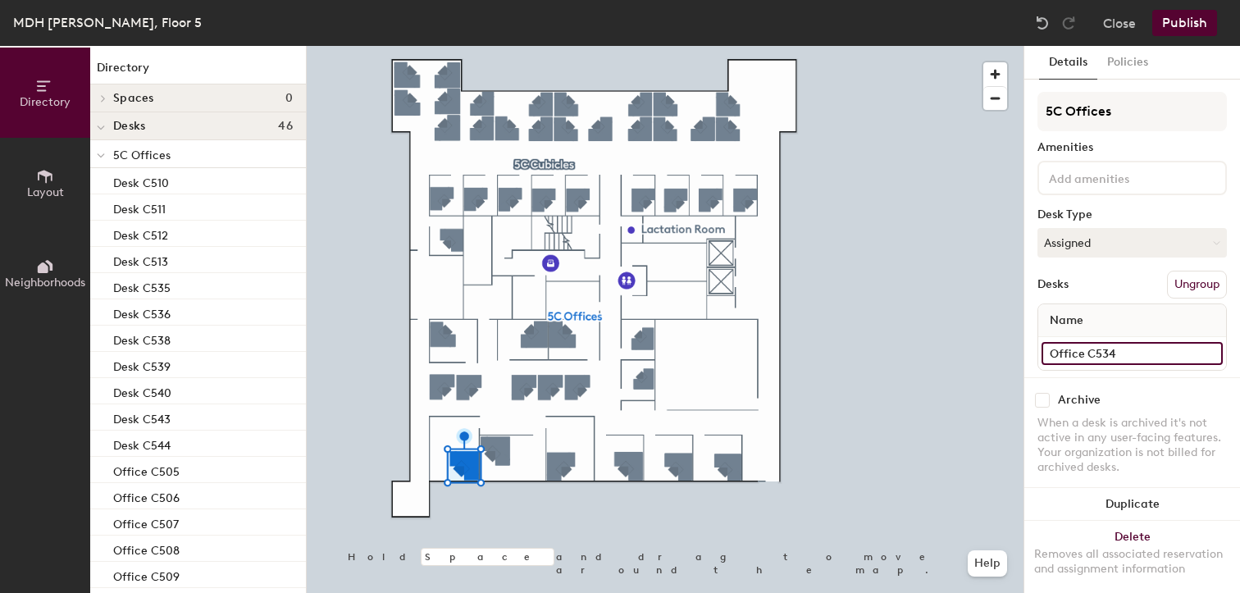
type input "Office C534"
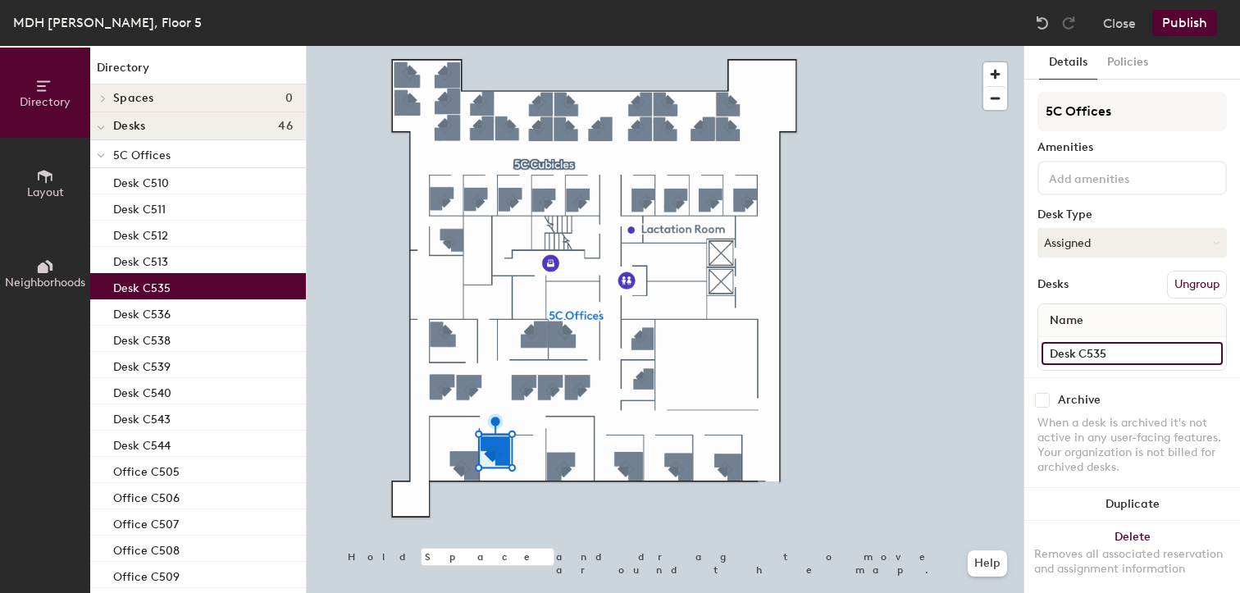
click at [1063, 351] on input "Desk C535" at bounding box center [1131, 353] width 181 height 23
click at [1075, 353] on input "Desk C535" at bounding box center [1131, 353] width 181 height 23
click at [1021, 363] on div "Directory Layout Neighborhoods Directory Spaces 0 Desks 46 5C Offices Desk C510…" at bounding box center [620, 319] width 1240 height 547
paste input "Office"
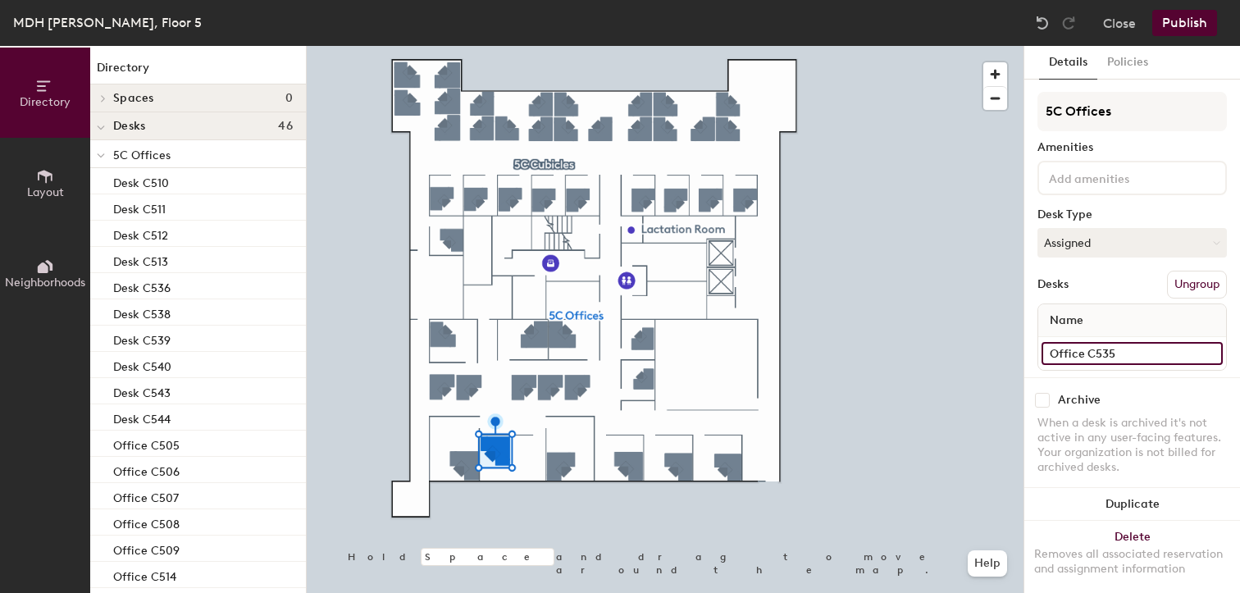
type input "Office C535"
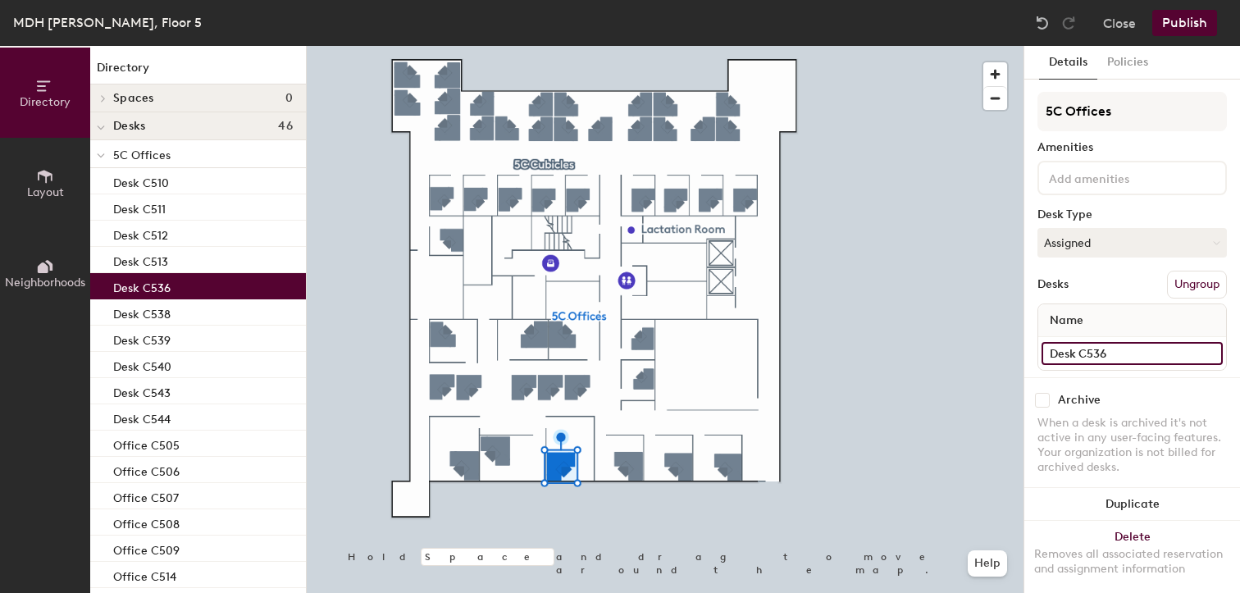
click at [1072, 356] on input "Desk C536" at bounding box center [1131, 353] width 181 height 23
click at [1073, 354] on input "Desk C536" at bounding box center [1131, 353] width 181 height 23
click at [1009, 360] on div "Directory Layout Neighborhoods Directory Spaces 0 Desks 46 5C Offices Desk C510…" at bounding box center [620, 319] width 1240 height 547
paste input "Office"
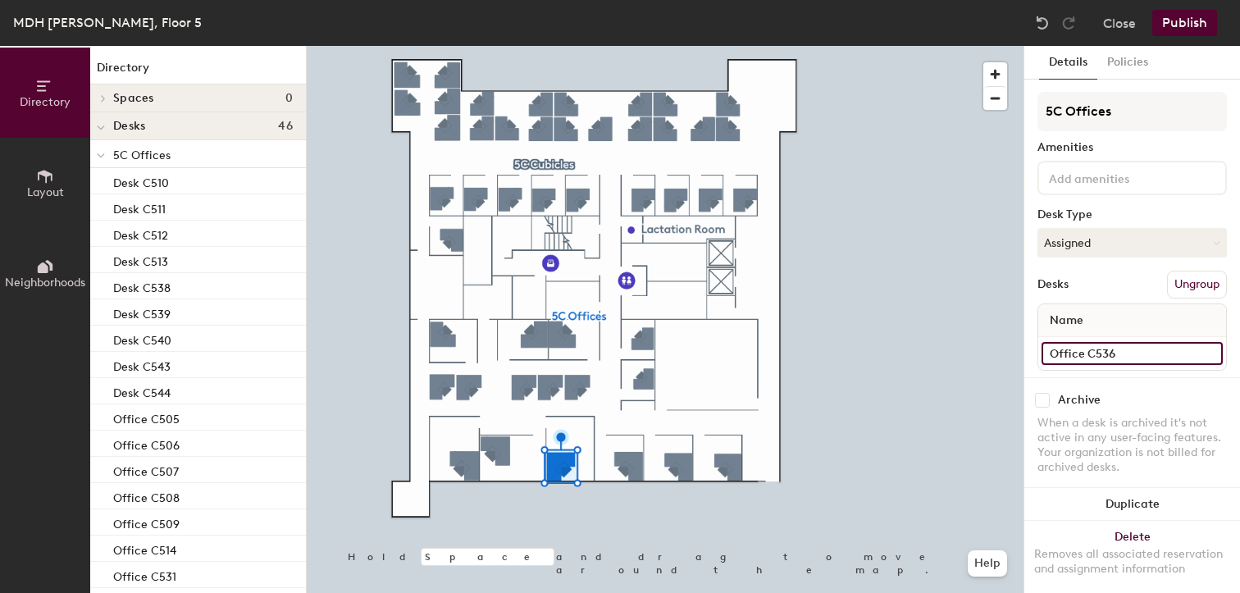
type input "Office C536"
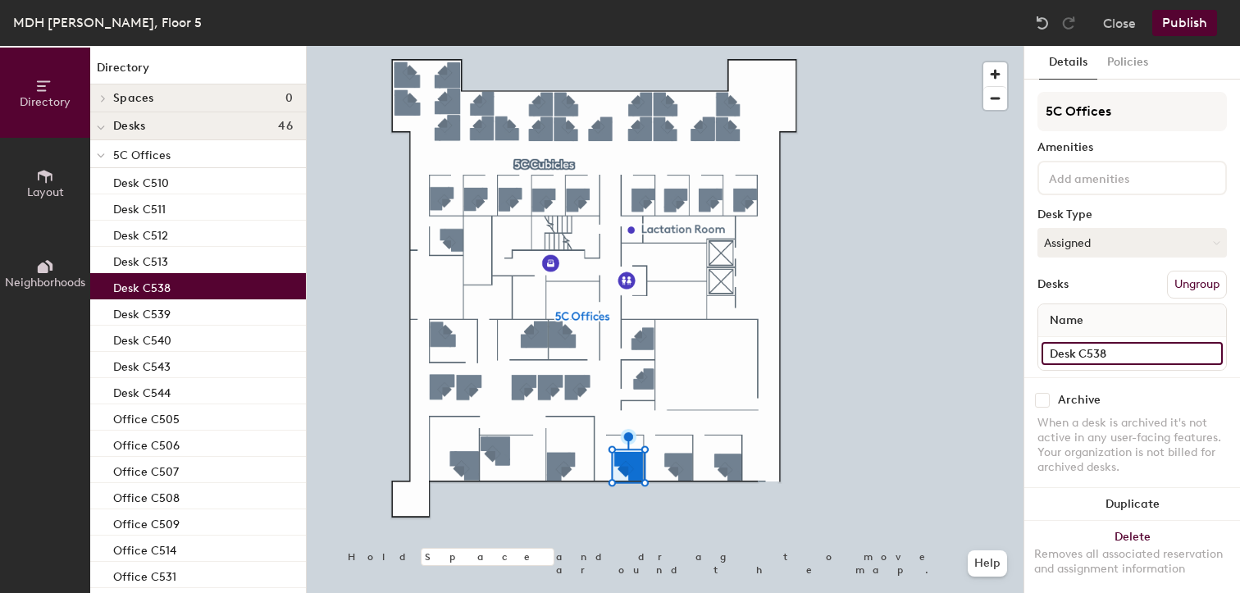
click at [1064, 355] on input "Desk C538" at bounding box center [1131, 353] width 181 height 23
click at [1071, 353] on input "Desk C538" at bounding box center [1131, 353] width 181 height 23
click at [982, 357] on div "Directory Layout Neighborhoods Directory Spaces 0 Desks 46 5C Offices Desk C510…" at bounding box center [620, 319] width 1240 height 547
paste input "Office"
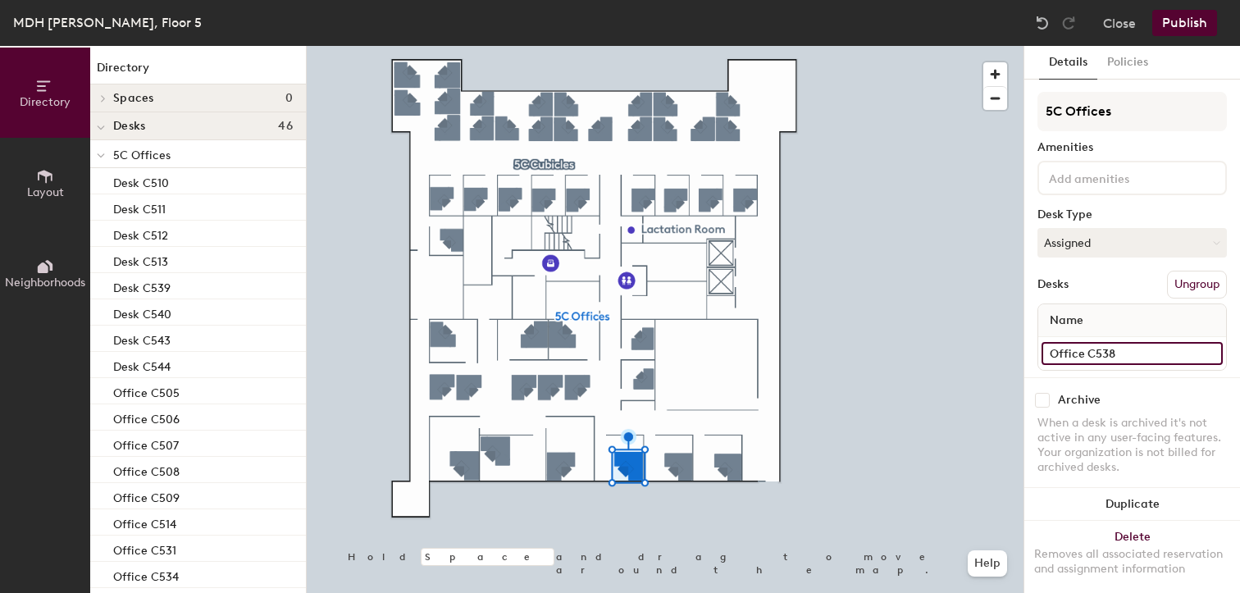
type input "Office C538"
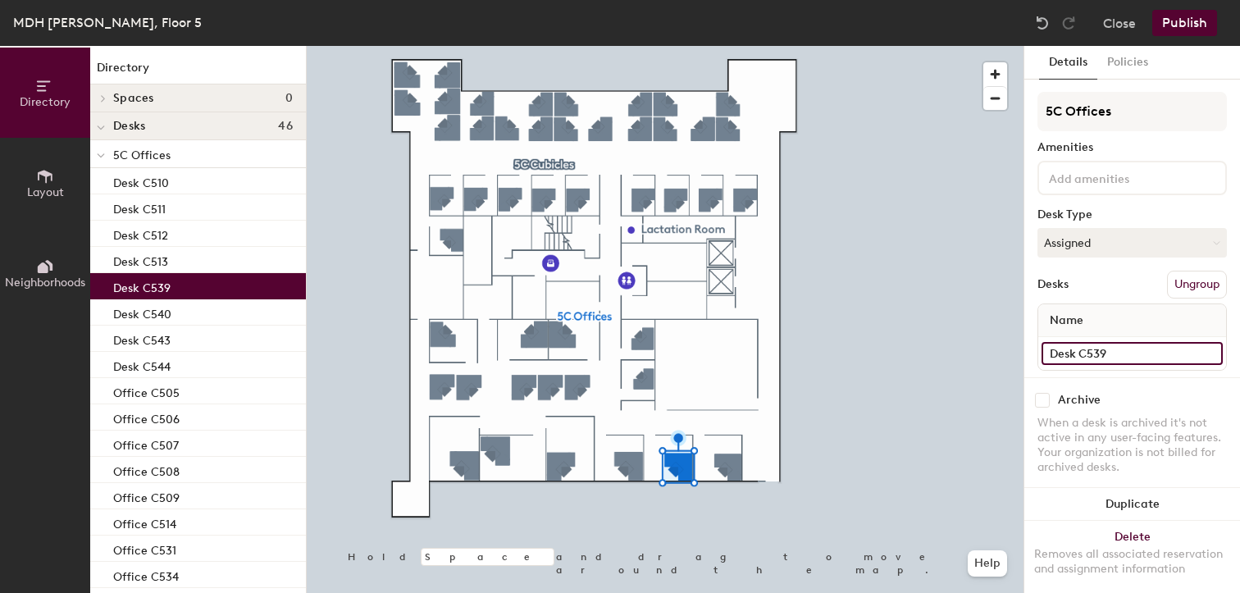
click at [1071, 346] on input "Desk C539" at bounding box center [1131, 353] width 181 height 23
click at [1075, 348] on input "Desk C539" at bounding box center [1131, 353] width 181 height 23
click at [1013, 358] on div "Directory Layout Neighborhoods Directory Spaces 0 Desks 46 5C Offices Desk C510…" at bounding box center [620, 319] width 1240 height 547
paste input "Office"
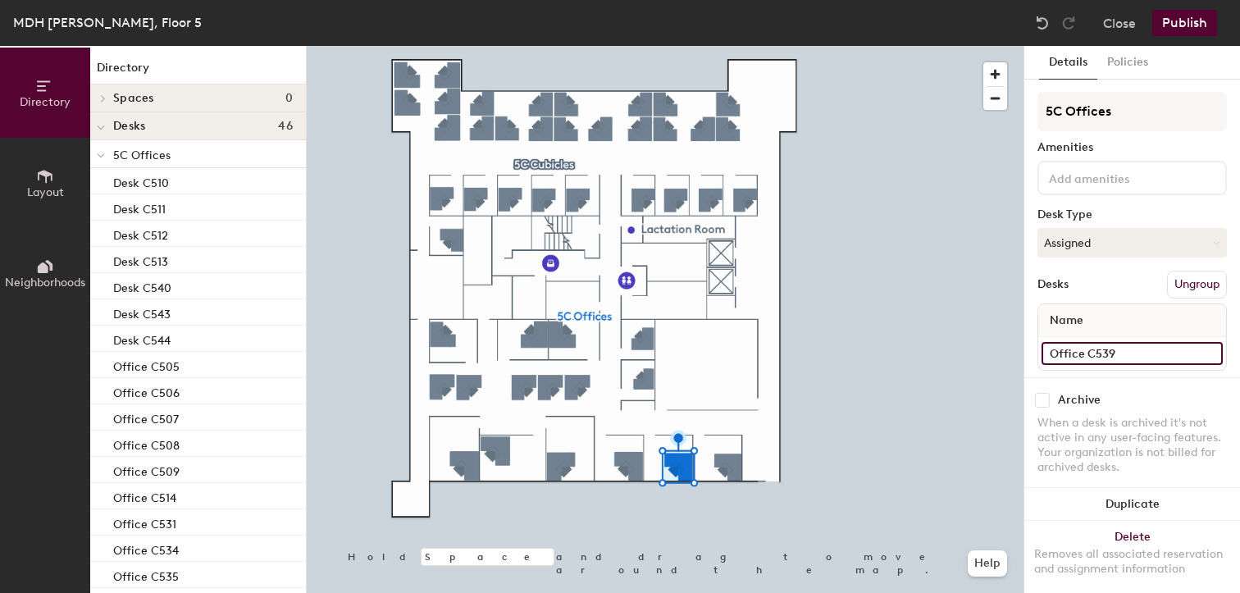
type input "Office C539"
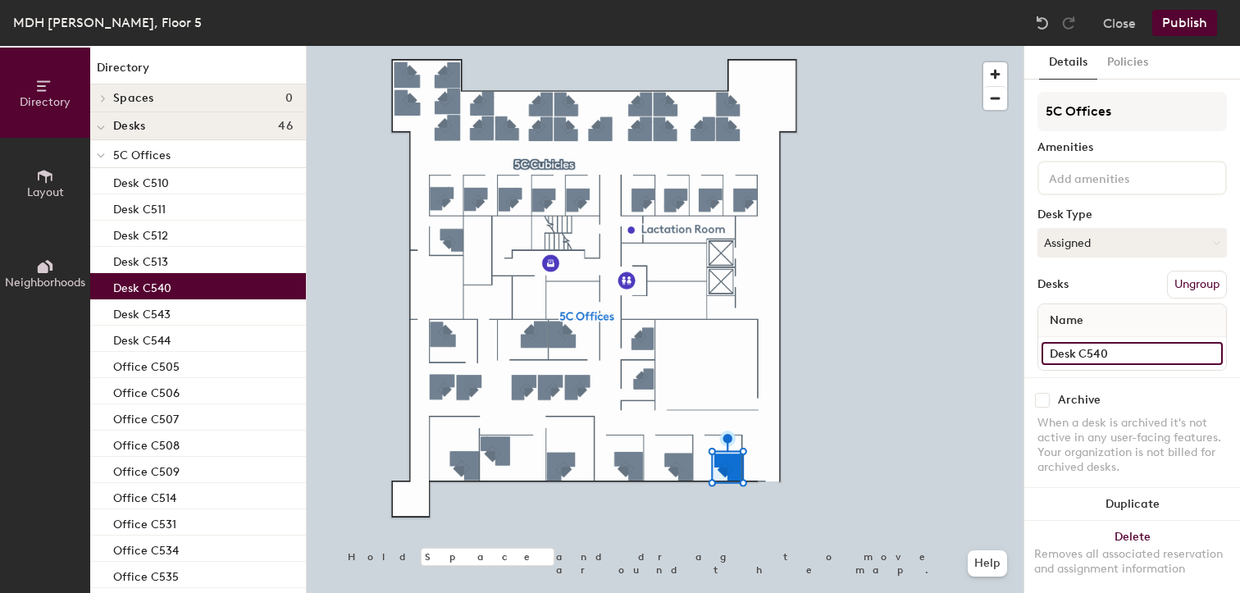
click at [1137, 356] on input "Desk C540" at bounding box center [1131, 353] width 181 height 23
click at [1069, 359] on input "Desk C540" at bounding box center [1131, 353] width 181 height 23
click at [1076, 347] on input "Desk C540" at bounding box center [1131, 353] width 181 height 23
click at [957, 363] on div "Directory Layout Neighborhoods Directory Spaces 0 Desks 46 5C Offices Desk C510…" at bounding box center [620, 319] width 1240 height 547
paste input "Office"
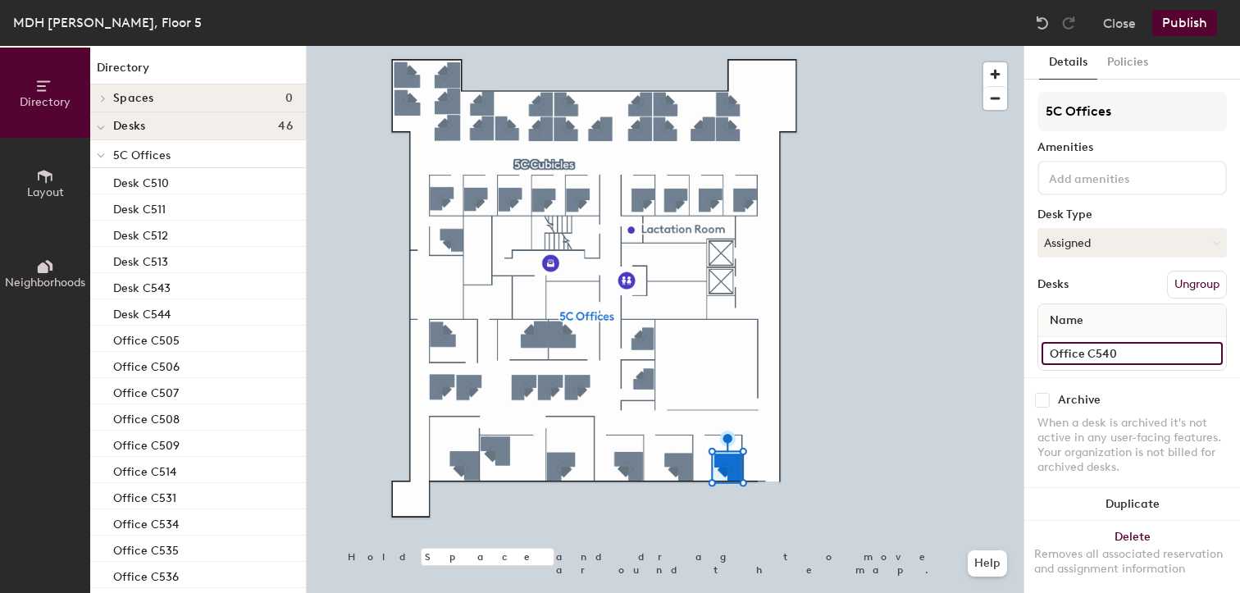
type input "Office C540"
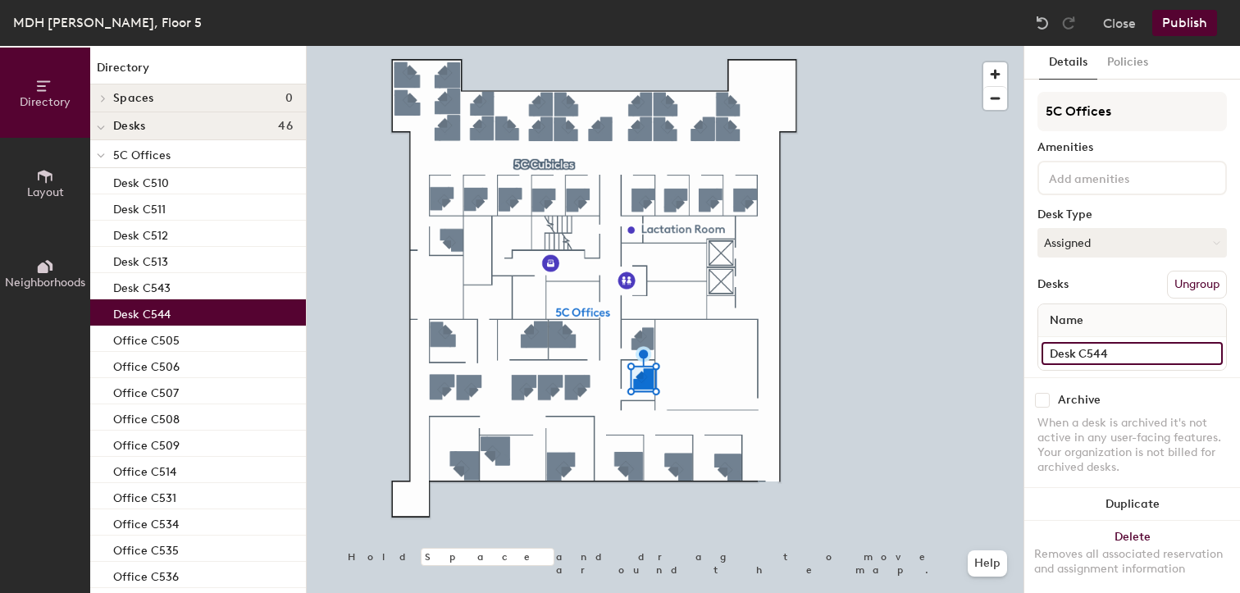
click at [1074, 354] on input "Desk C544" at bounding box center [1131, 353] width 181 height 23
drag, startPoint x: 1074, startPoint y: 354, endPoint x: 1029, endPoint y: 351, distance: 45.2
click at [1029, 351] on div "Details Policies 5C Offices Amenities Desk Type Assigned Desks Ungroup Name Des…" at bounding box center [1132, 319] width 216 height 547
paste input "Office"
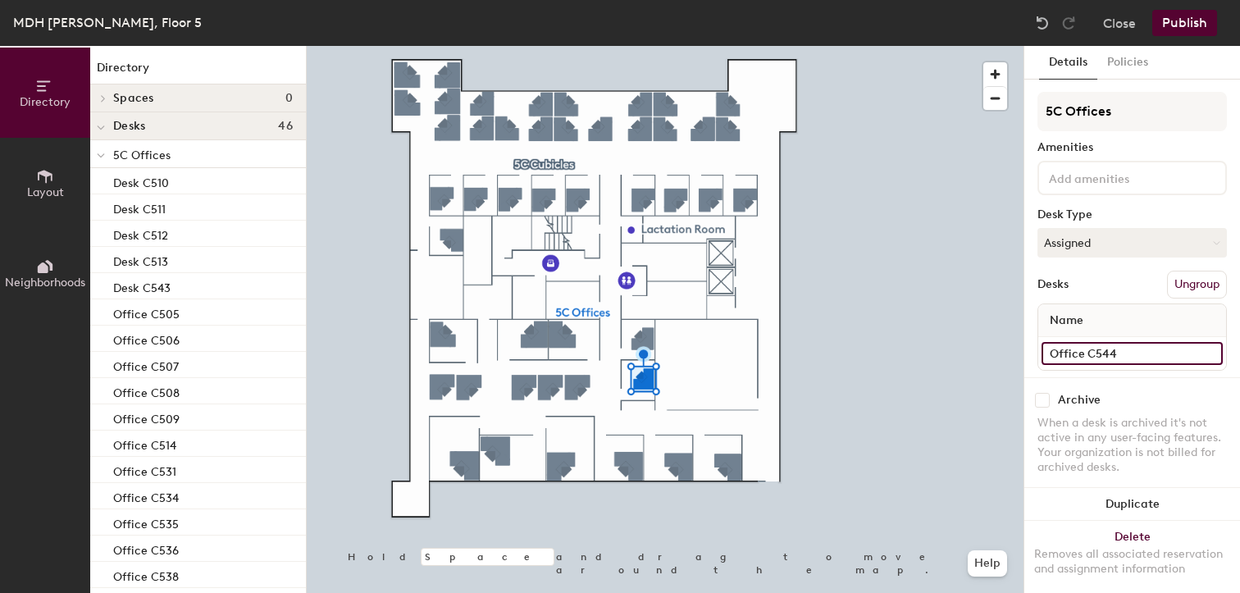
type input "Office C544"
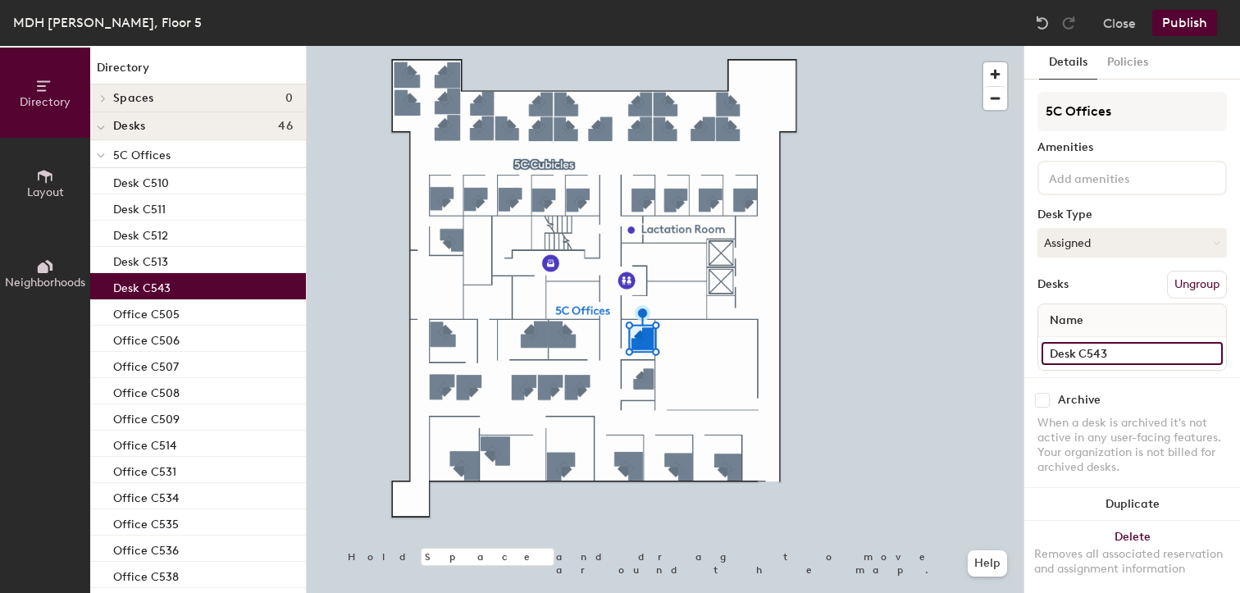
click at [1074, 350] on input "Desk C543" at bounding box center [1131, 353] width 181 height 23
click at [969, 360] on div "Directory Layout Neighborhoods Directory Spaces 0 Desks 46 5C Offices Desk C510…" at bounding box center [620, 319] width 1240 height 547
paste input "Office"
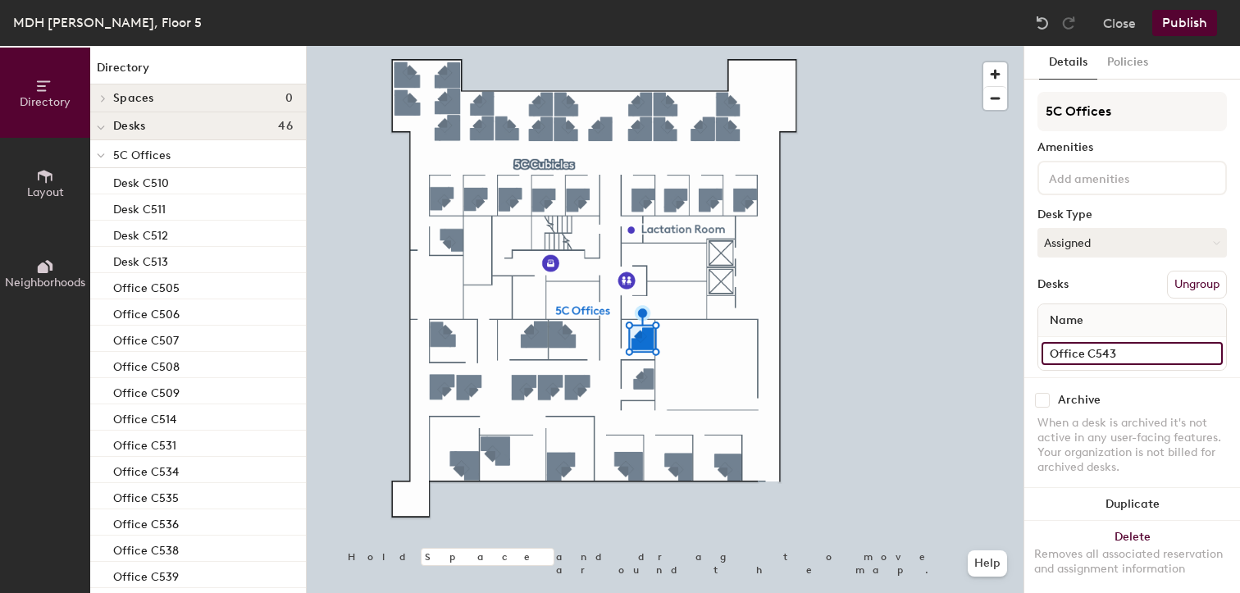
type input "Office C543"
click at [646, 46] on div at bounding box center [665, 46] width 716 height 0
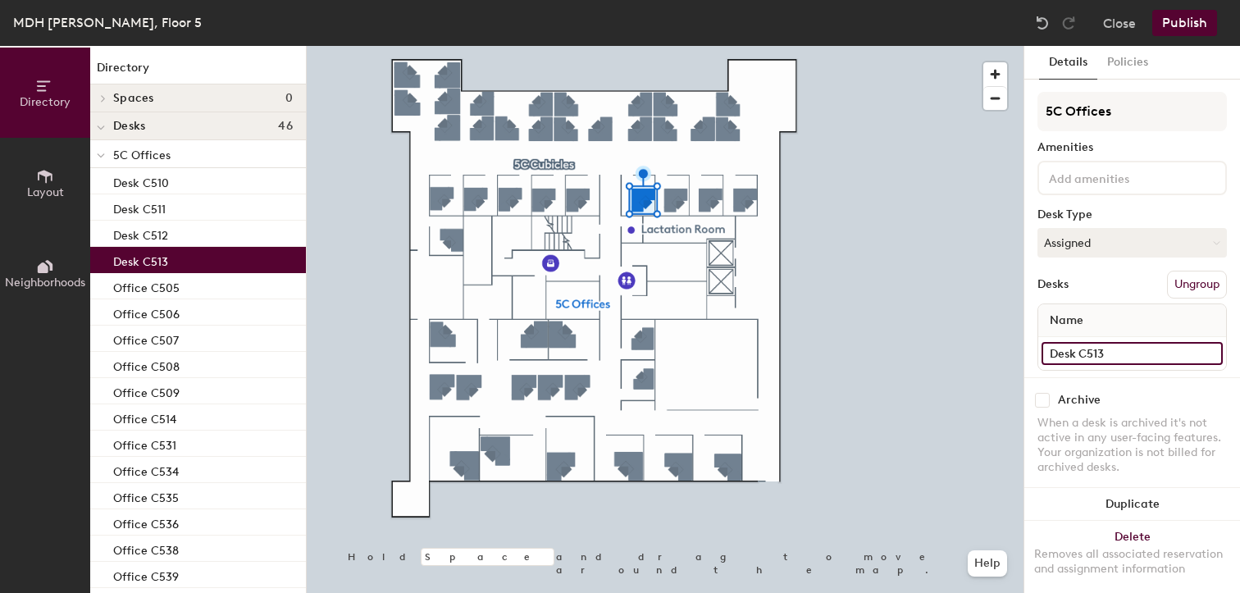
click at [1072, 348] on input "Desk C513" at bounding box center [1131, 353] width 181 height 23
click at [1072, 347] on input "Desk C513" at bounding box center [1131, 353] width 181 height 23
click at [1074, 350] on input "Desk C513" at bounding box center [1131, 353] width 181 height 23
click at [1010, 354] on div "Directory Layout Neighborhoods Directory Spaces 0 Desks 46 5C Offices Desk C510…" at bounding box center [620, 319] width 1240 height 547
paste input "Office"
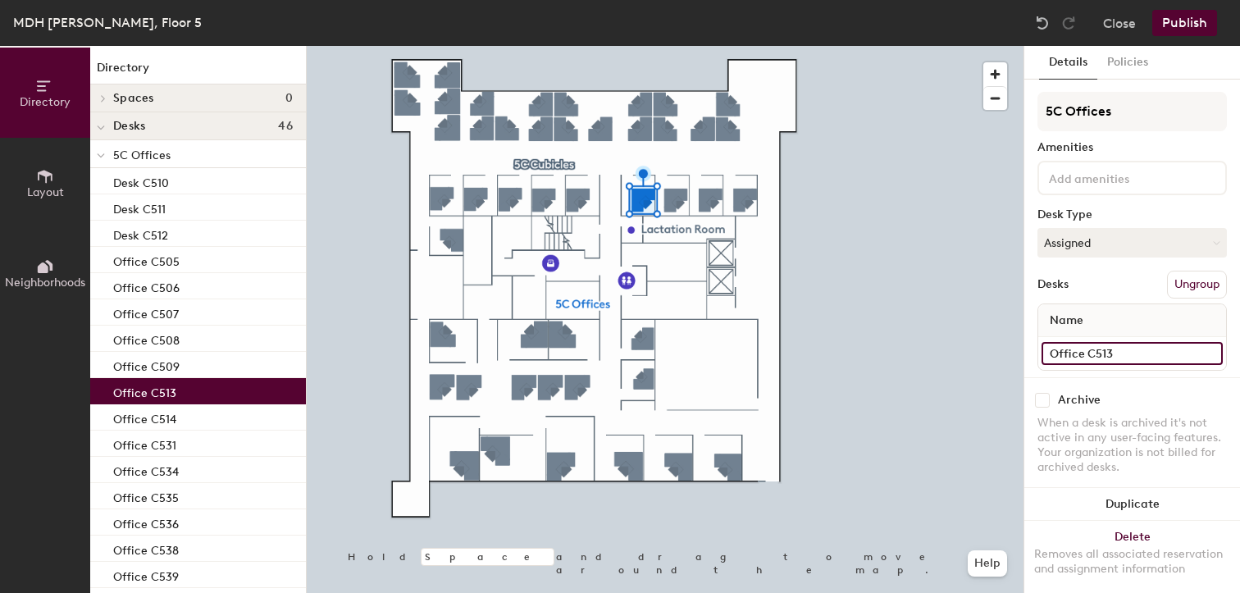
click at [1125, 357] on input "Office C513" at bounding box center [1131, 353] width 181 height 23
type input "Office C510"
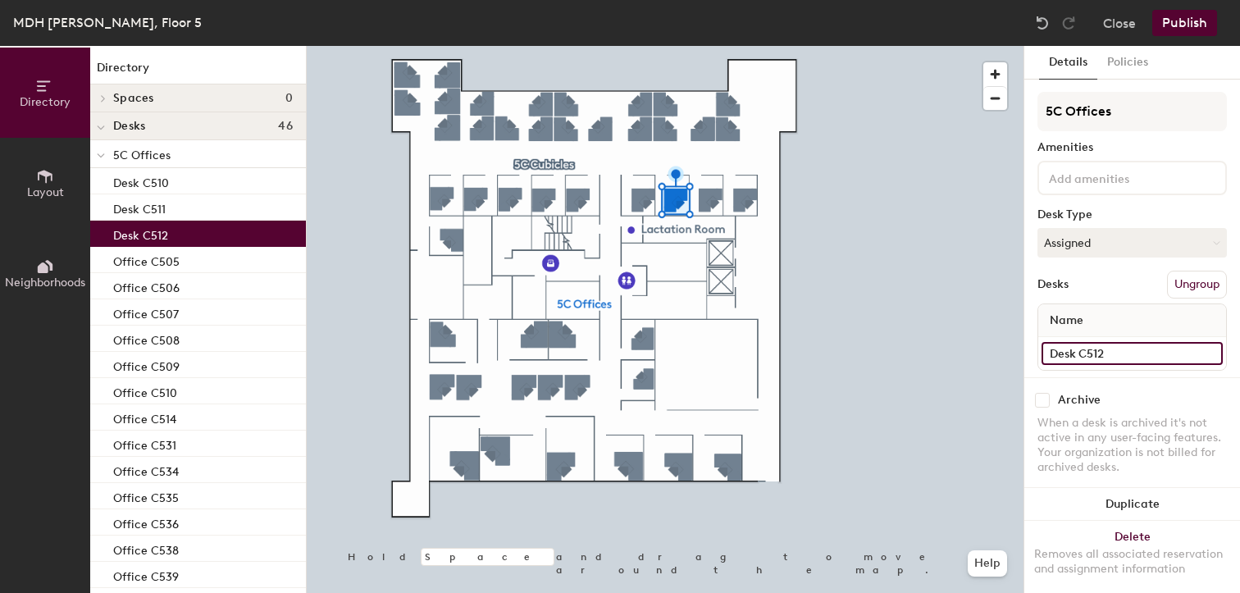
click at [1075, 348] on input "Desk C512" at bounding box center [1131, 353] width 181 height 23
click at [1074, 352] on input "Desk C512" at bounding box center [1131, 353] width 181 height 23
click at [1021, 352] on div "Directory Layout Neighborhoods Directory Spaces 0 Desks 46 5C Offices Desk C510…" at bounding box center [620, 319] width 1240 height 547
paste input "Office"
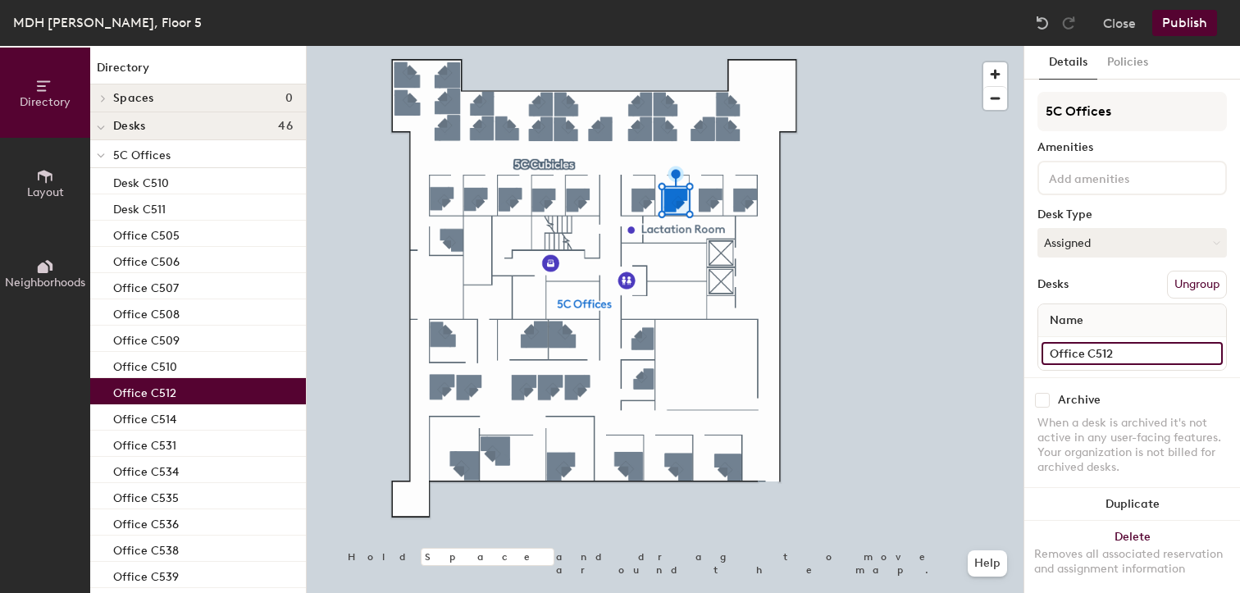
click at [1127, 353] on input "Office C512" at bounding box center [1131, 353] width 181 height 23
type input "Office C511"
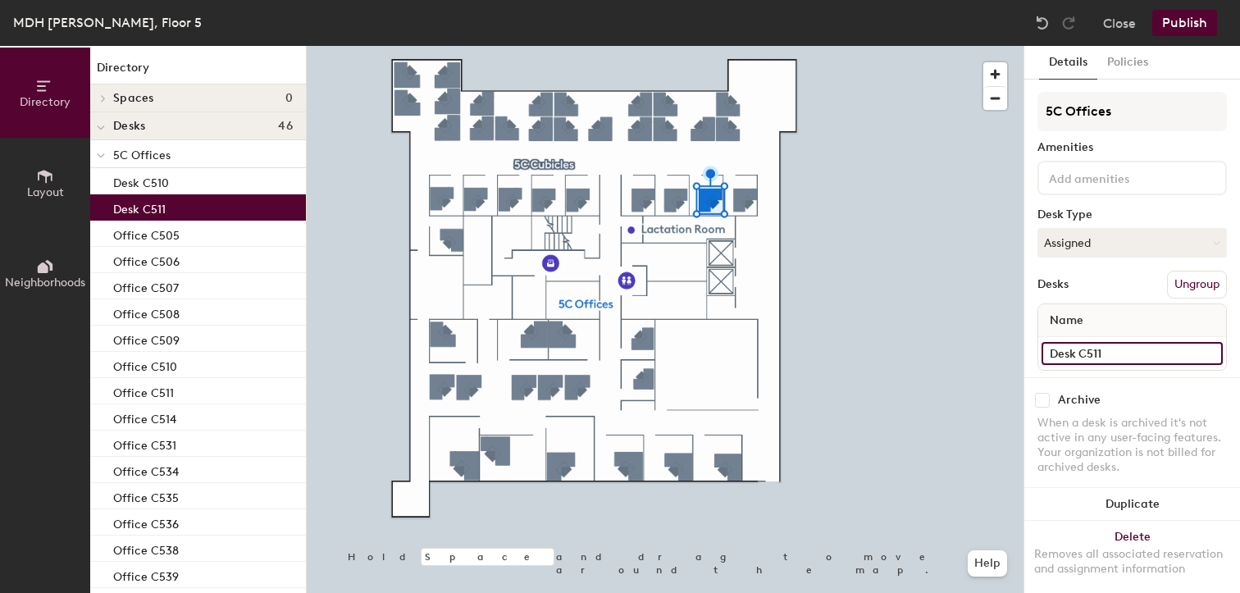
click at [1107, 348] on input "Desk C511" at bounding box center [1131, 353] width 181 height 23
click at [1066, 353] on input "Desk C511" at bounding box center [1131, 353] width 181 height 23
click at [1076, 351] on input "Desk C511" at bounding box center [1131, 353] width 181 height 23
click at [1010, 363] on div "Directory Layout Neighborhoods Directory Spaces 0 Desks 46 5C Offices Desk C510…" at bounding box center [620, 319] width 1240 height 547
paste input "Office"
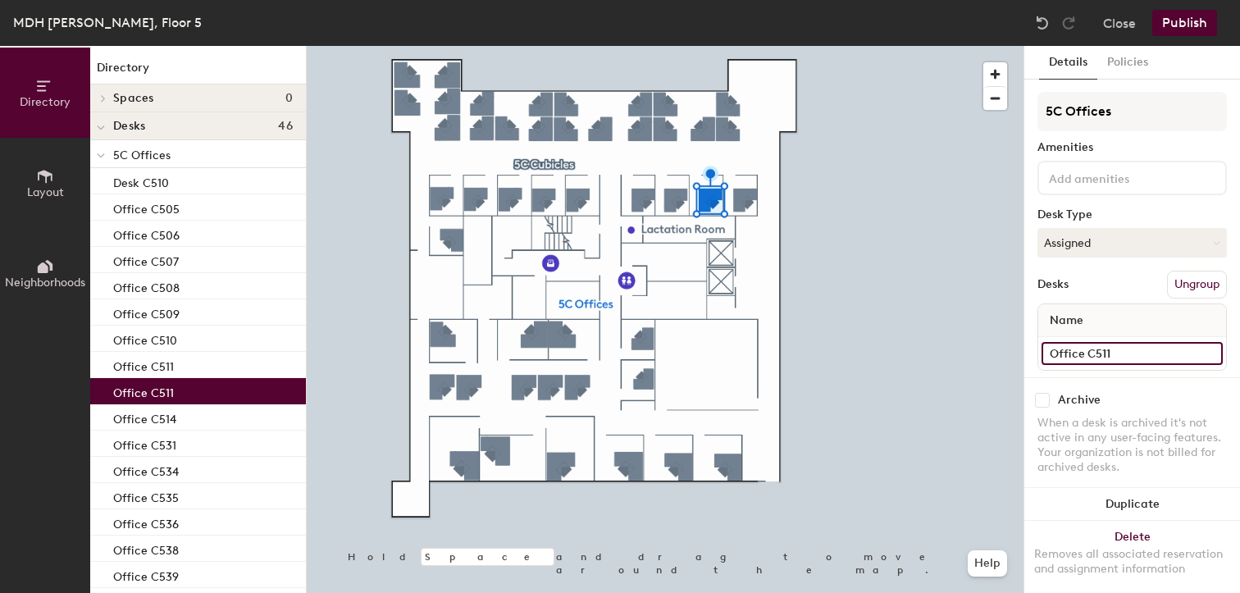
click at [1135, 353] on input "Office C511" at bounding box center [1131, 353] width 181 height 23
click at [1138, 354] on input "Office C511" at bounding box center [1131, 353] width 181 height 23
click at [1116, 354] on input "Office C511" at bounding box center [1131, 353] width 181 height 23
type input "Office C512"
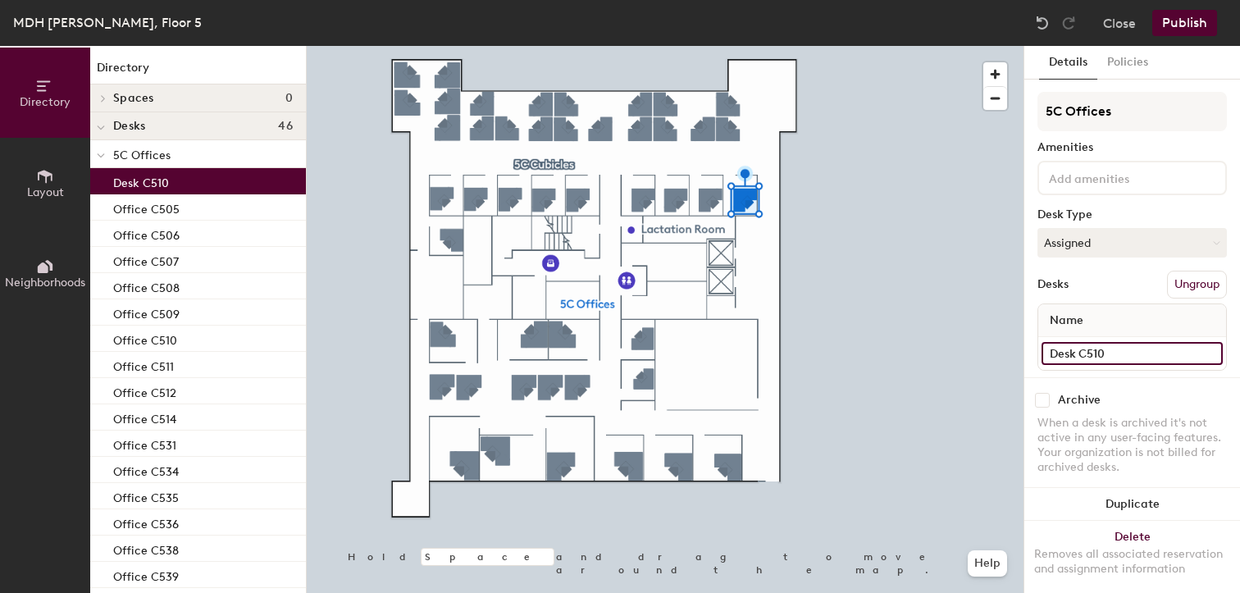
click at [1070, 351] on input "Desk C510" at bounding box center [1131, 353] width 181 height 23
click at [1074, 351] on input "Desk C510" at bounding box center [1131, 353] width 181 height 23
click at [1000, 355] on div "Directory Layout Neighborhoods Directory Spaces 0 Desks 46 5C Offices Desk C510…" at bounding box center [620, 319] width 1240 height 547
paste input "Office"
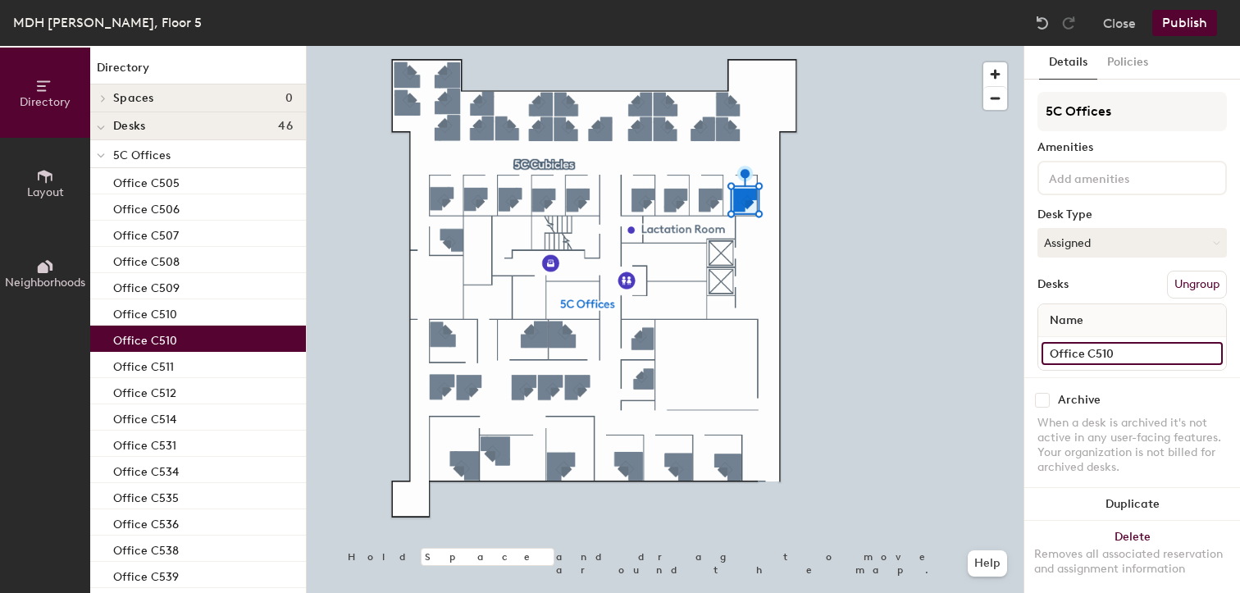
click at [1144, 357] on input "Office C510" at bounding box center [1131, 353] width 181 height 23
click at [1142, 355] on input "Office C510" at bounding box center [1131, 353] width 181 height 23
click at [1140, 354] on input "Office C510" at bounding box center [1131, 353] width 181 height 23
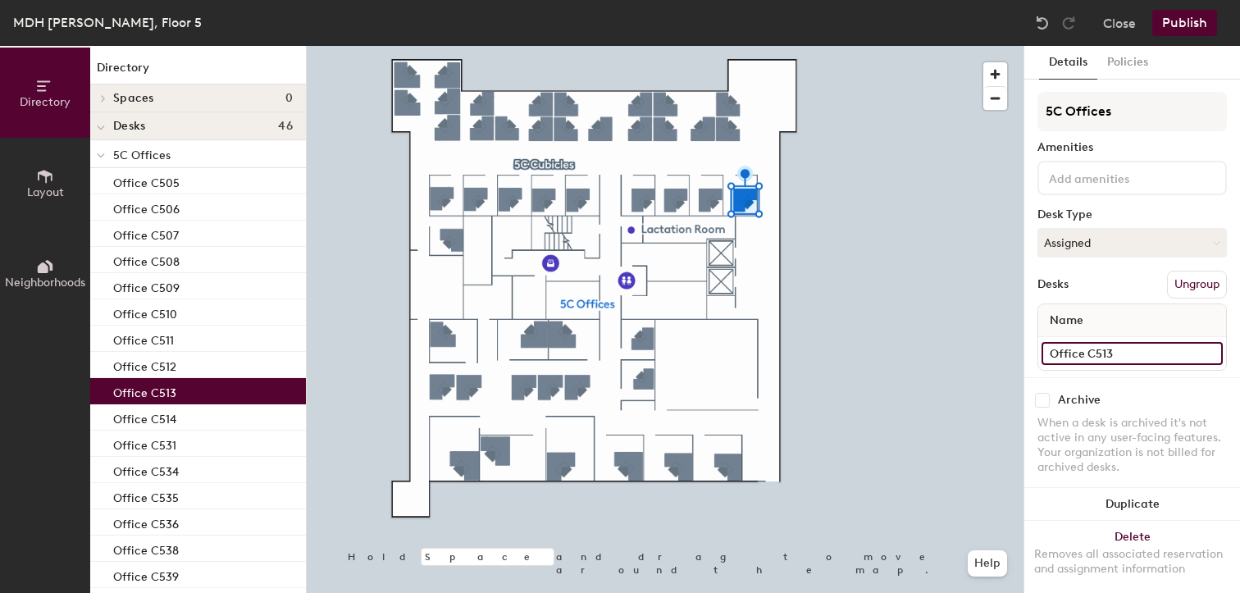
type input "Office C513"
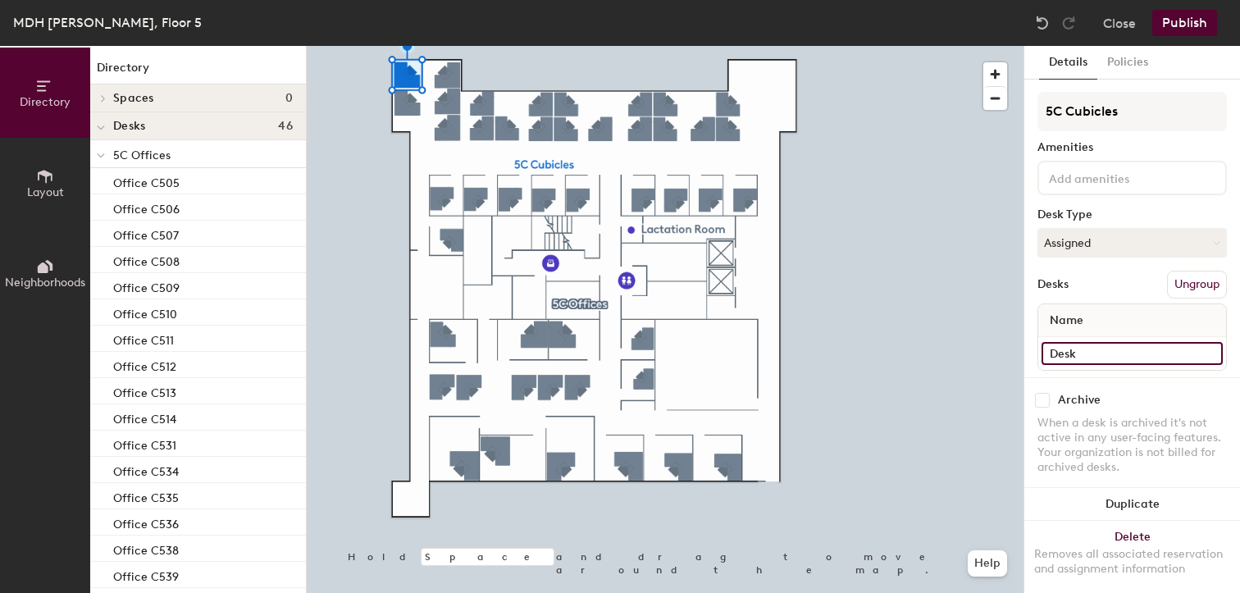
click at [1098, 351] on input "Desk" at bounding box center [1131, 353] width 181 height 23
type input "Desk 3a"
click at [1125, 348] on input "Desk 2" at bounding box center [1131, 353] width 181 height 23
type input "Desk 3b"
click at [1126, 353] on input "Desk 20" at bounding box center [1131, 353] width 181 height 23
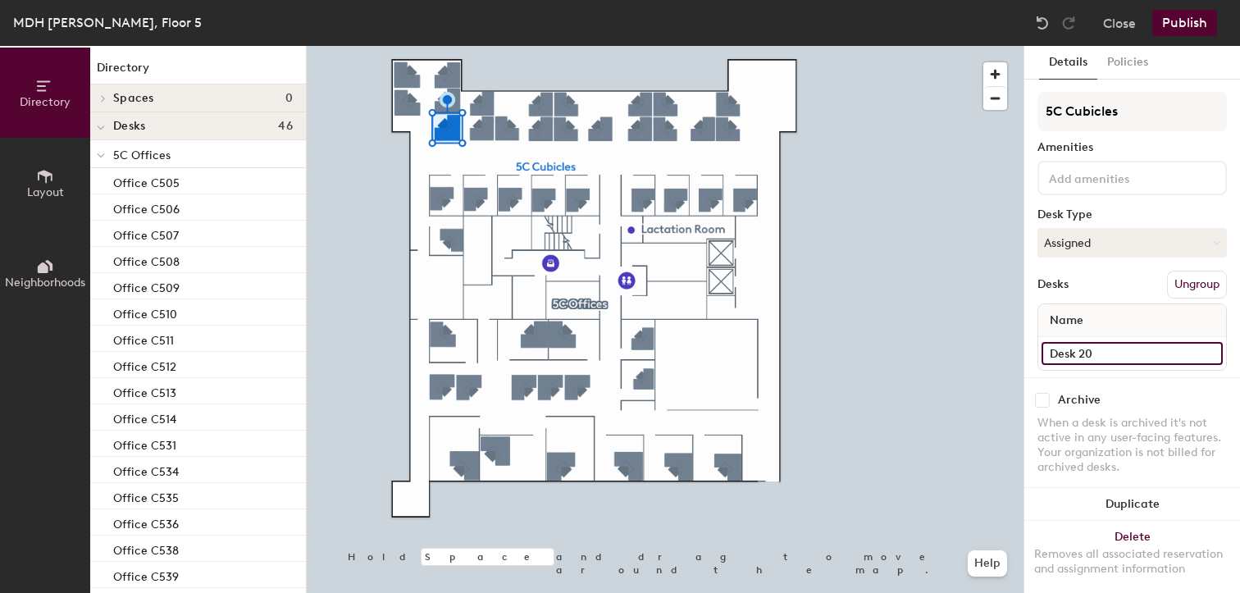
click at [1126, 353] on input "Desk 20" at bounding box center [1131, 353] width 181 height 23
type input "Desk 3c"
click at [1132, 354] on input "Desk 3" at bounding box center [1131, 353] width 181 height 23
click at [1128, 351] on input "Desk 3" at bounding box center [1131, 353] width 181 height 23
type input "Desk 3d"
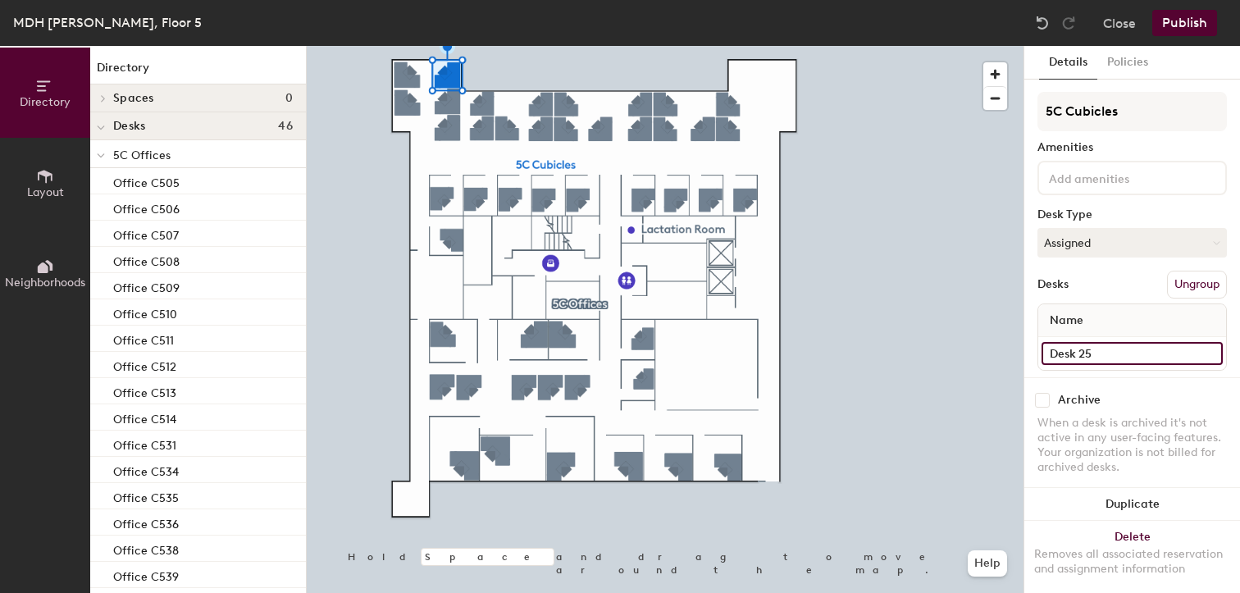
click at [1096, 357] on input "Desk 25" at bounding box center [1131, 353] width 181 height 23
type input "Desk 3e"
click at [1105, 353] on input "Desk 21" at bounding box center [1131, 353] width 181 height 23
click at [1104, 353] on input "Desk 21" at bounding box center [1131, 353] width 181 height 23
type input "Desk 4a"
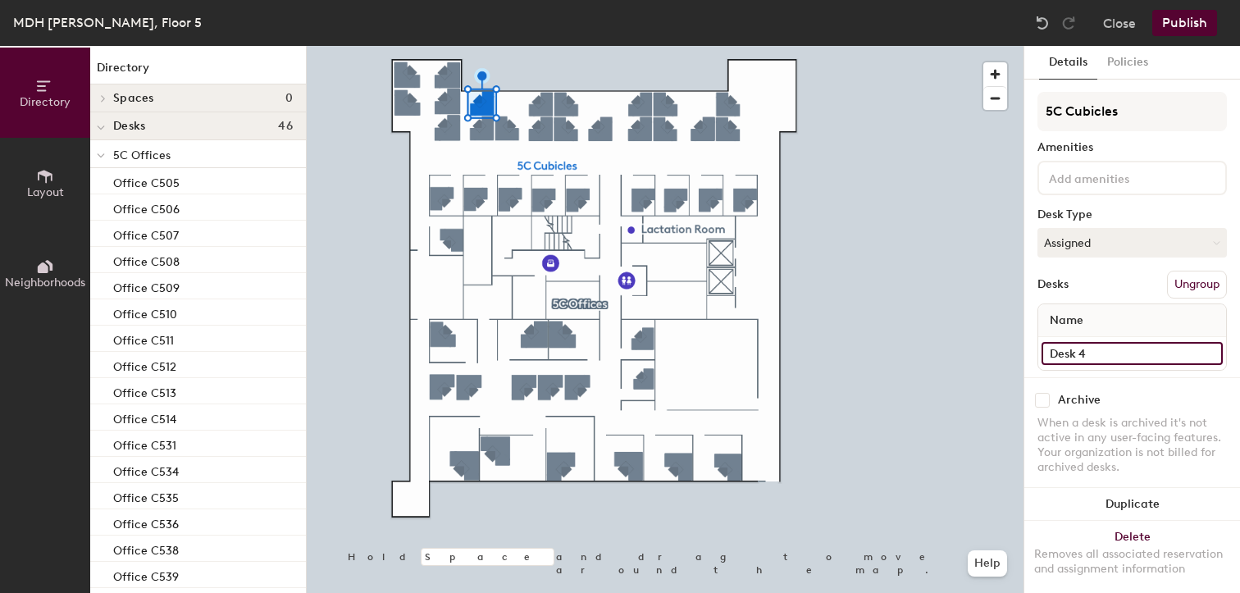
click at [1115, 356] on input "Desk 4" at bounding box center [1131, 353] width 181 height 23
click at [1112, 353] on input "Desk 4" at bounding box center [1131, 353] width 181 height 23
type input "Desk 4b"
click at [1118, 355] on input "Desk 22" at bounding box center [1131, 353] width 181 height 23
type input "Desk 5a"
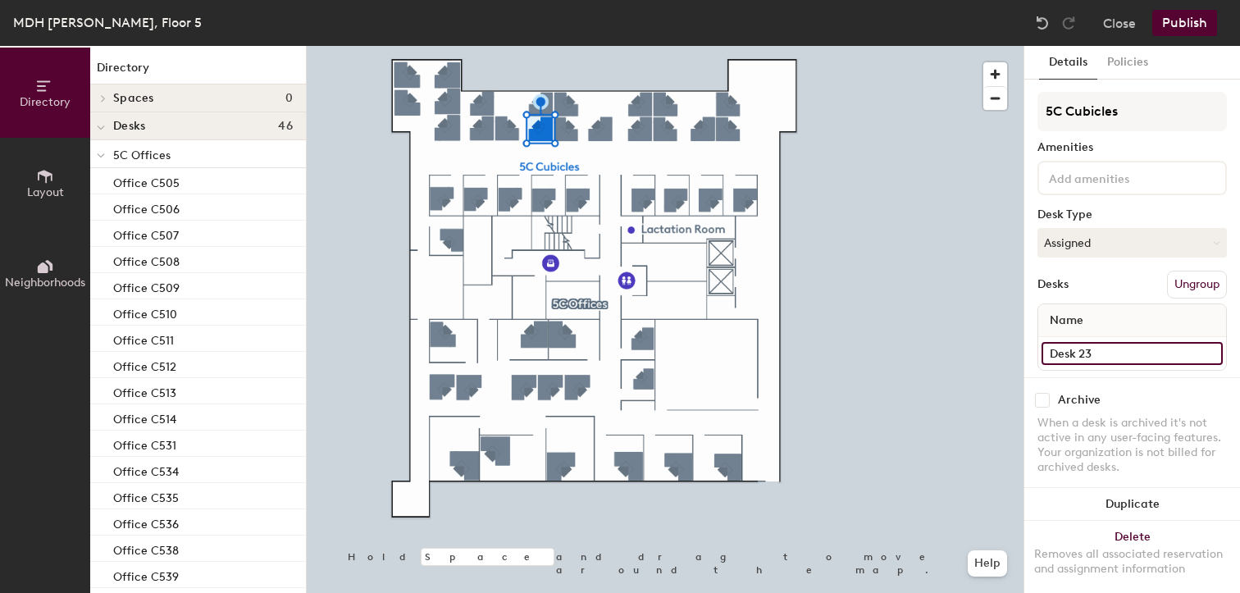
click at [1154, 353] on input "Desk 23" at bounding box center [1131, 353] width 181 height 23
type input "Desk 5c"
click at [1108, 348] on input "Desk 5" at bounding box center [1131, 353] width 181 height 23
click at [1099, 355] on input "Desk 5" at bounding box center [1131, 353] width 181 height 23
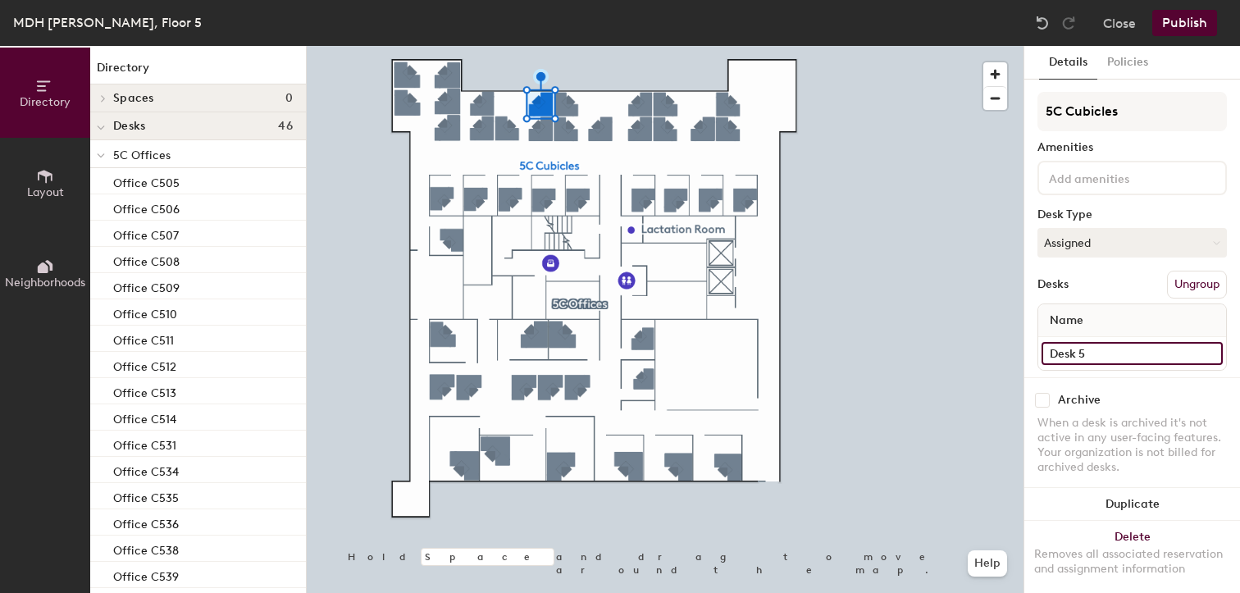
click at [1089, 353] on input "Desk 5" at bounding box center [1131, 353] width 181 height 23
type input "Desk 5d"
click at [1098, 346] on input "Desk 7" at bounding box center [1131, 353] width 181 height 23
type input "Desk 6a"
click at [558, 46] on div at bounding box center [665, 46] width 716 height 0
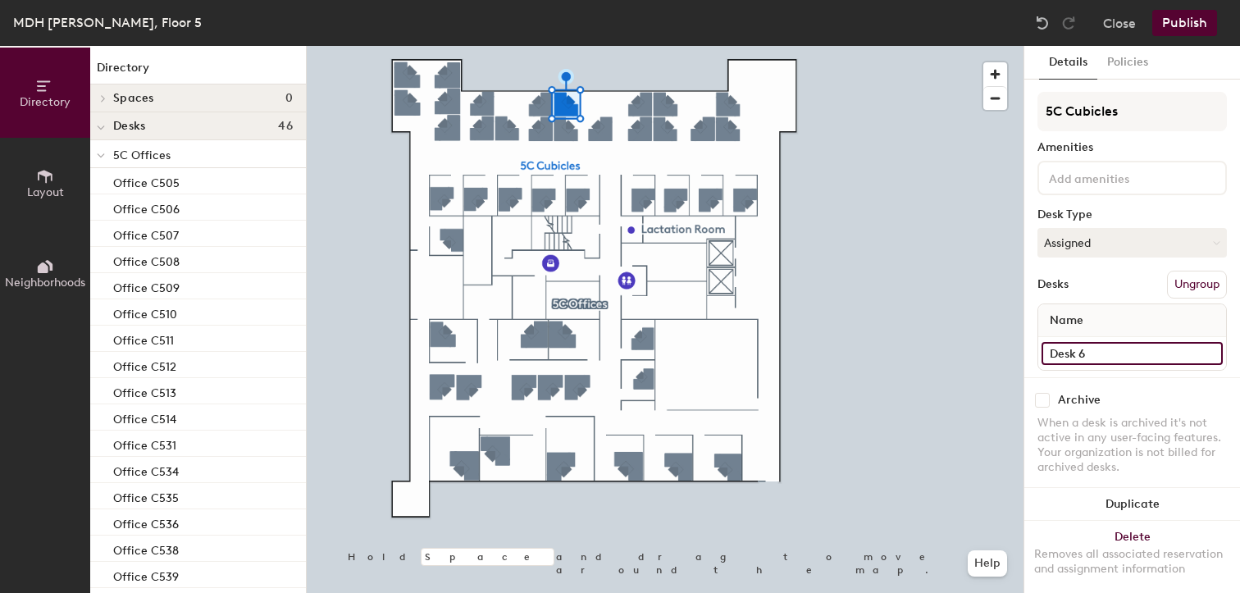
click at [1096, 354] on input "Desk 6" at bounding box center [1131, 353] width 181 height 23
click at [1099, 353] on input "Desk 6" at bounding box center [1131, 353] width 181 height 23
type input "Desk 6b"
click at [1131, 347] on input "Desk 8" at bounding box center [1131, 353] width 181 height 23
click at [1121, 352] on input "Desk 8" at bounding box center [1131, 353] width 181 height 23
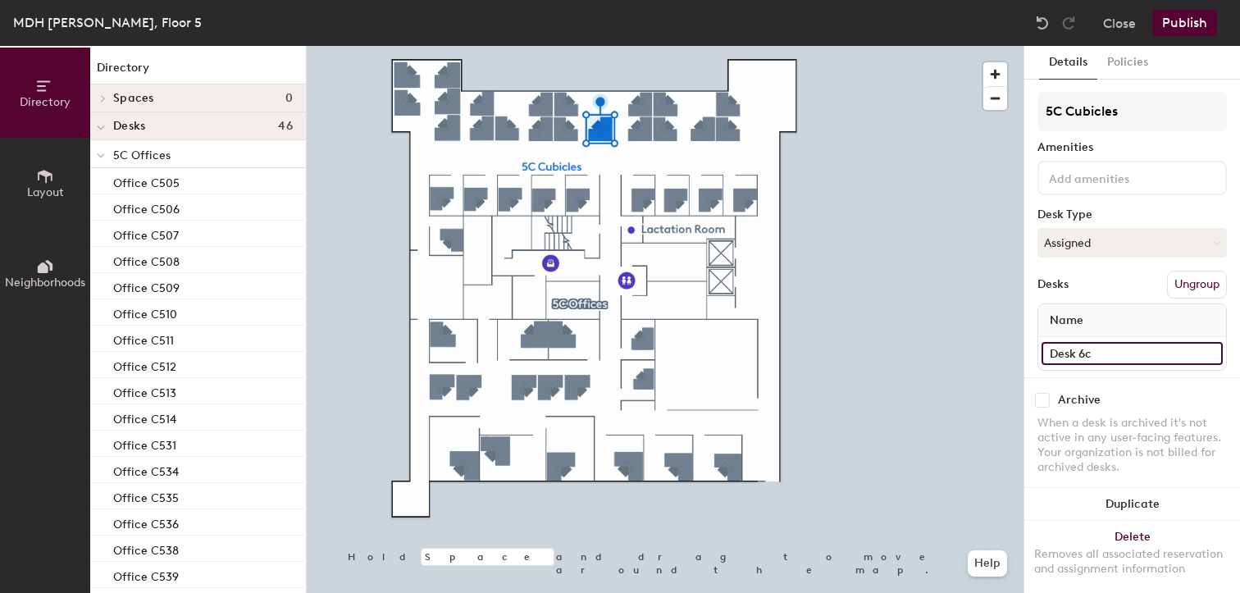
type input "Desk 6c"
click at [640, 46] on div at bounding box center [665, 46] width 716 height 0
click at [1100, 358] on input "Desk 9" at bounding box center [1131, 353] width 181 height 23
click at [1101, 353] on input "Desk 9" at bounding box center [1131, 353] width 181 height 23
click at [1099, 343] on input "Desk 9" at bounding box center [1131, 353] width 181 height 23
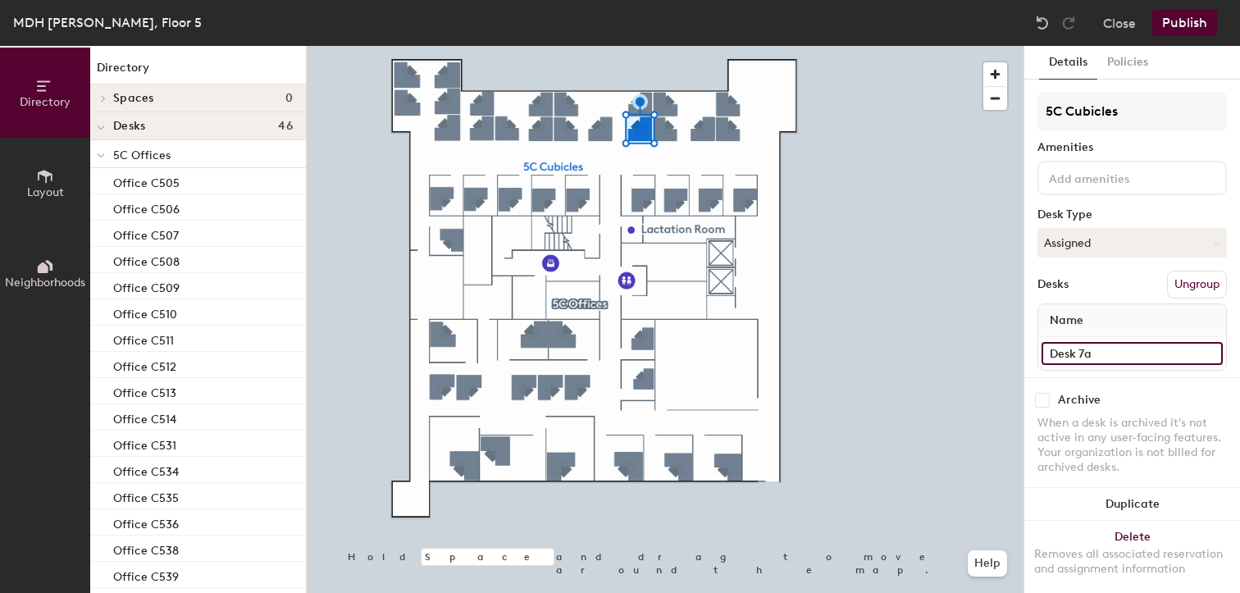
type input "Desk 7a"
click at [1108, 354] on input "Desk 24" at bounding box center [1131, 353] width 181 height 23
type input "Desk 7b"
click at [1115, 357] on input "Desk 10" at bounding box center [1131, 353] width 181 height 23
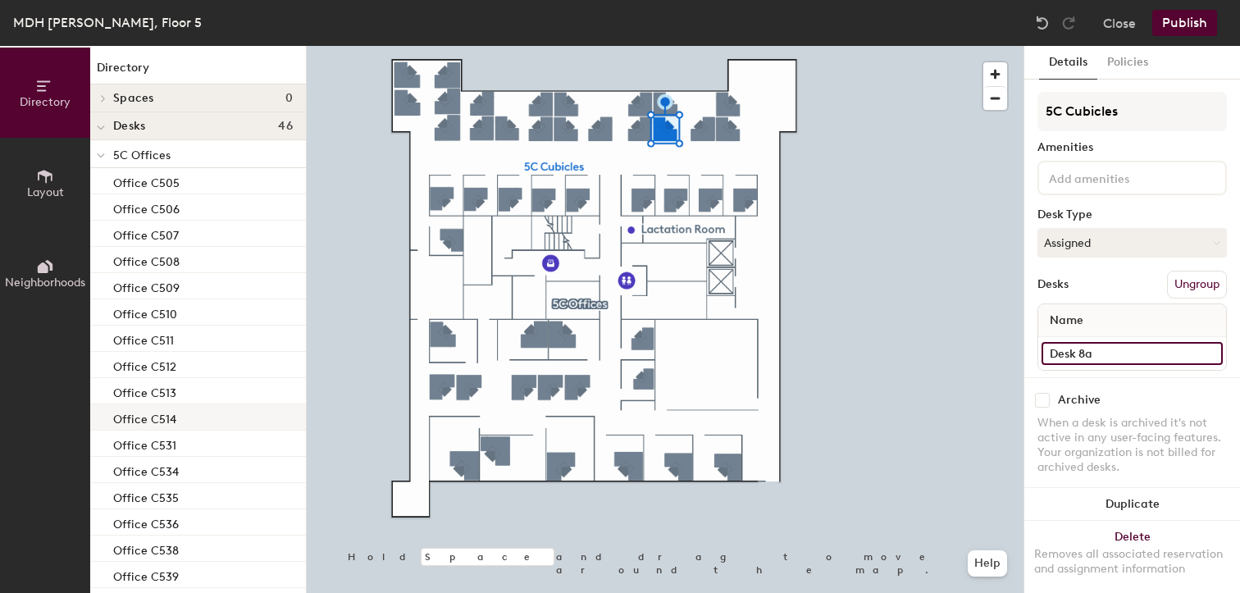
type input "Desk 8a"
click at [1115, 349] on input "Desk 13" at bounding box center [1131, 353] width 181 height 23
type input "Desk 8b"
click at [1112, 357] on input "Desk 11" at bounding box center [1131, 353] width 181 height 23
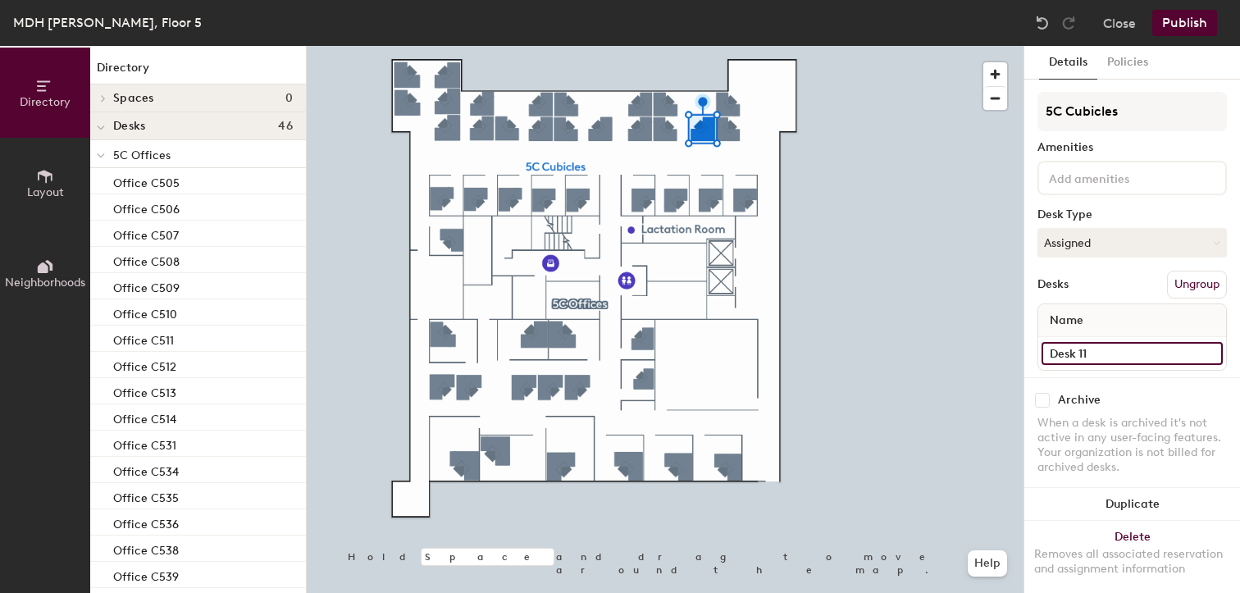
click at [1115, 356] on input "Desk 11" at bounding box center [1131, 353] width 181 height 23
click at [1103, 357] on input "Desk 11" at bounding box center [1131, 353] width 181 height 23
type input "Desk 8c"
click at [1105, 346] on input "Desk 12" at bounding box center [1131, 353] width 181 height 23
type input "Desk 9a"
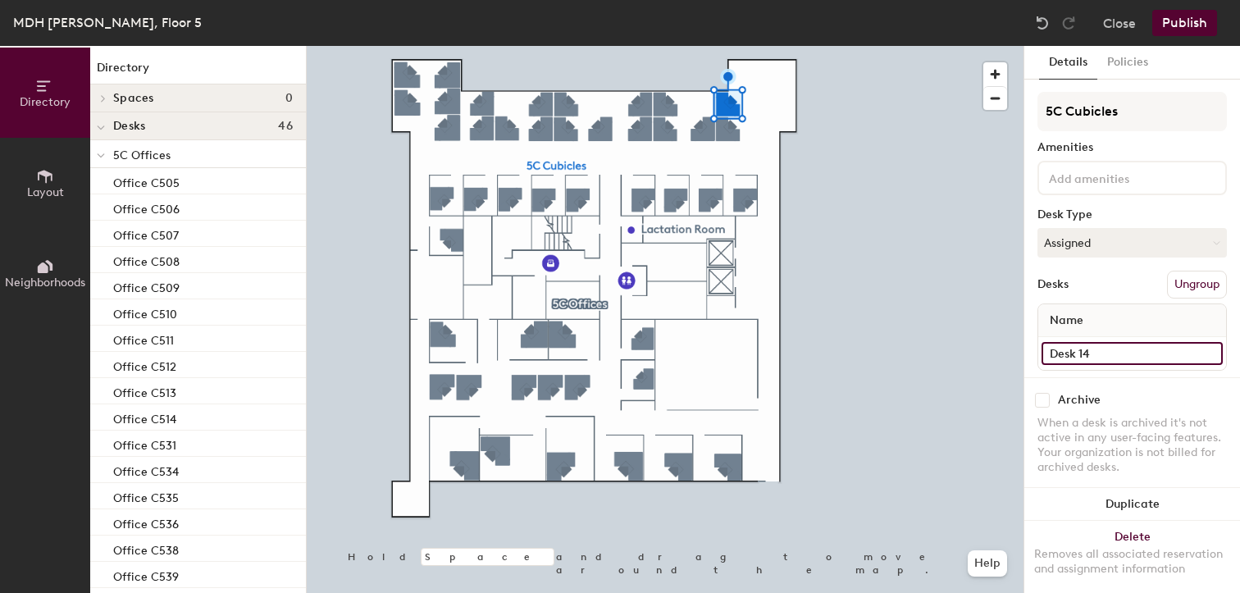
click at [1101, 350] on input "Desk 14" at bounding box center [1131, 353] width 181 height 23
type input "Desk 9b"
click at [1180, 25] on button "Publish" at bounding box center [1184, 23] width 65 height 26
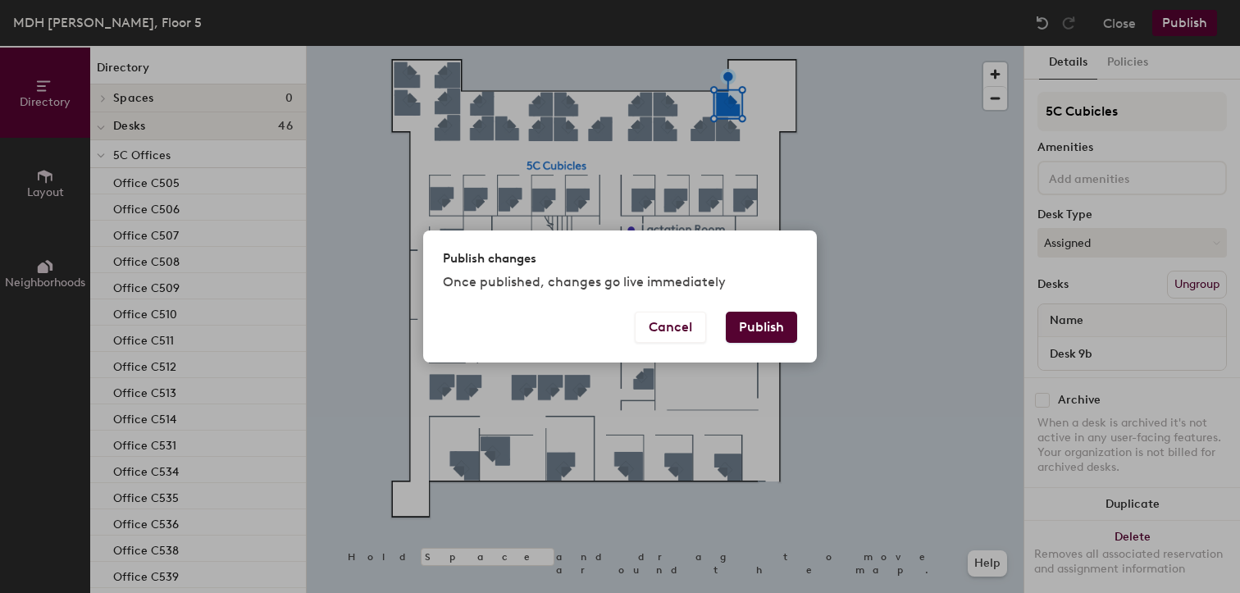
click at [757, 323] on button "Publish" at bounding box center [761, 327] width 71 height 31
